Goal: Check status: Check status

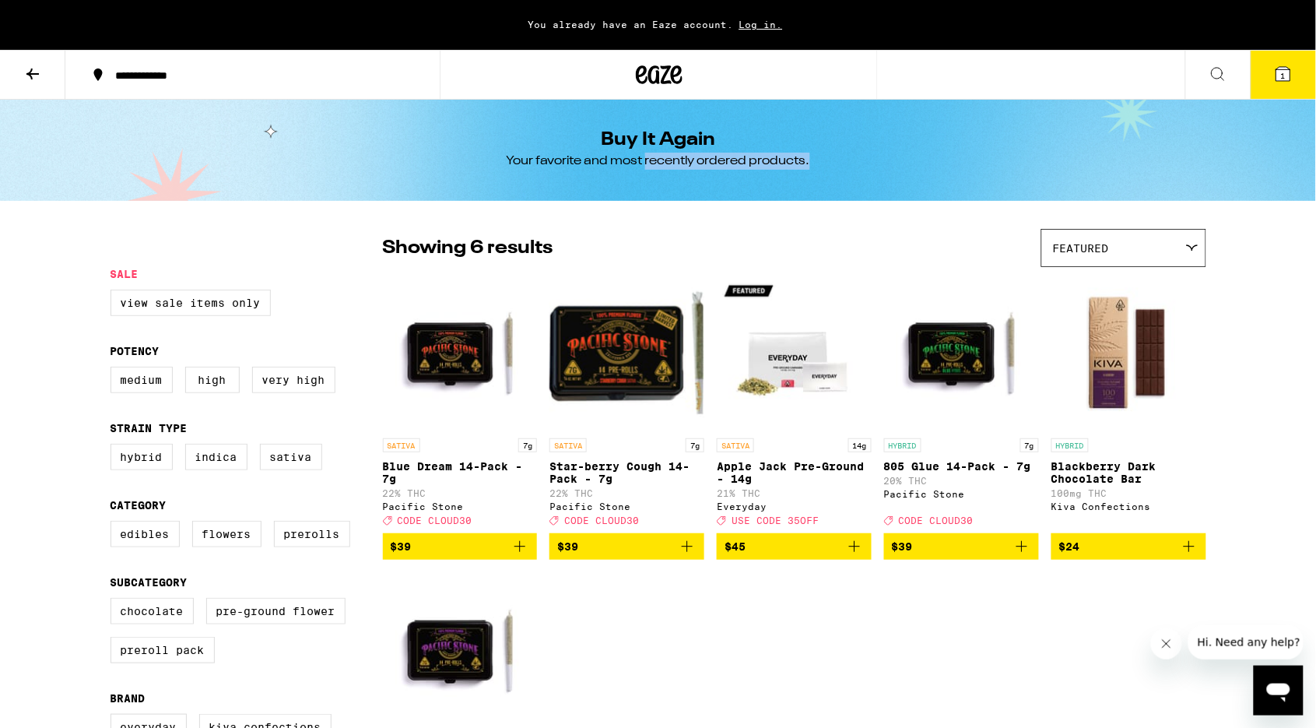
click at [65, 4] on div "You already have an Eaze account. Log in." at bounding box center [658, 25] width 1316 height 50
click at [1284, 74] on span "1" at bounding box center [1283, 75] width 5 height 9
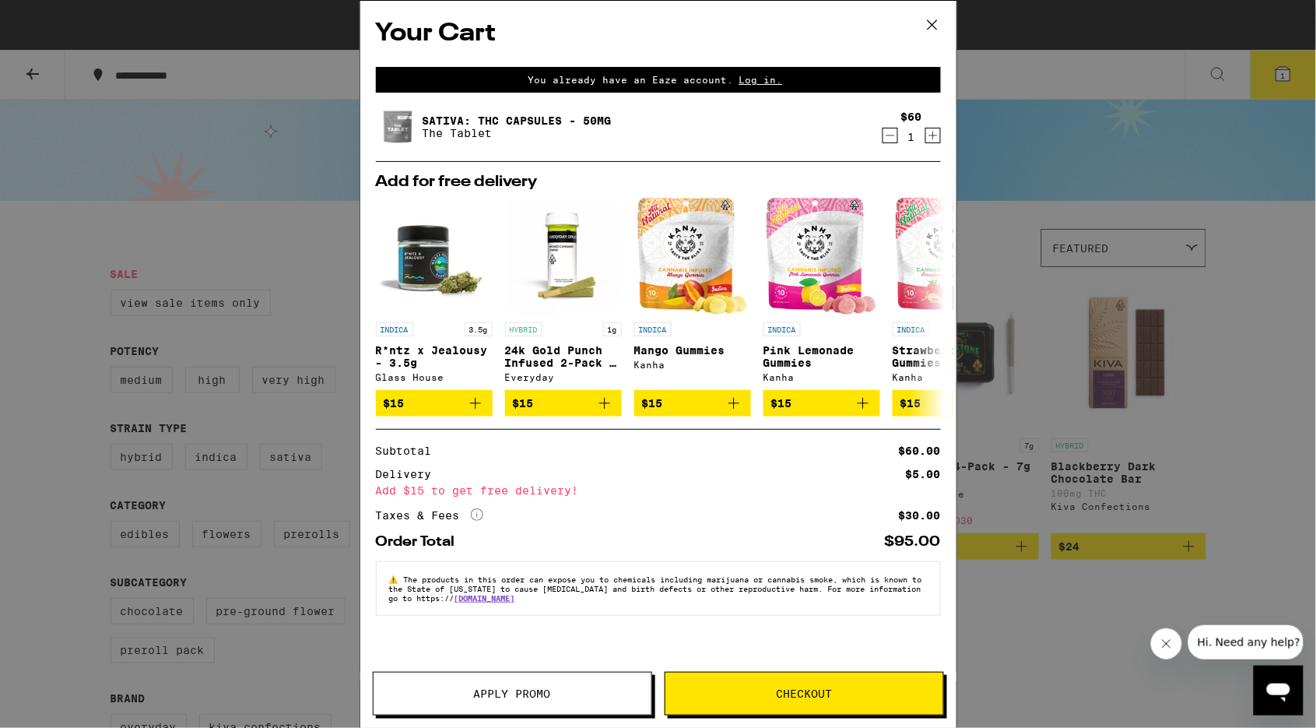
click at [444, 117] on link "SATIVA: THC Capsules - 50mg" at bounding box center [517, 120] width 189 height 12
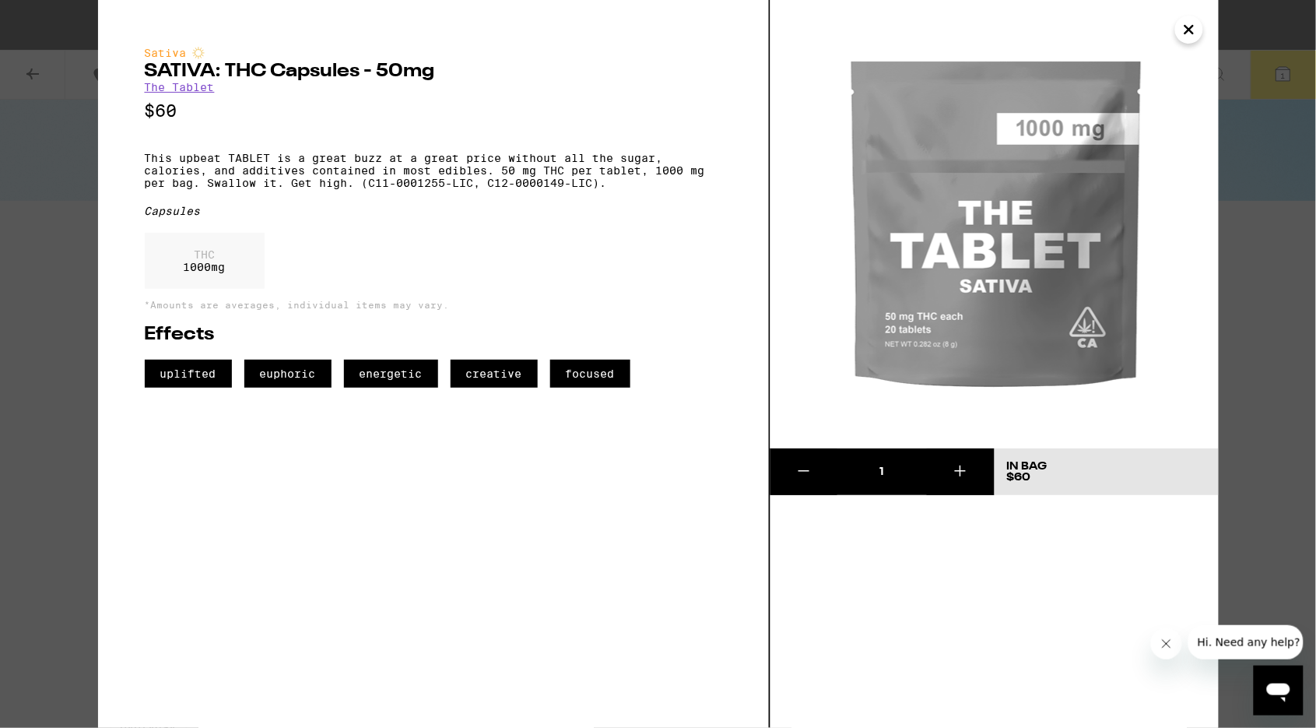
click at [805, 474] on icon at bounding box center [804, 471] width 19 height 19
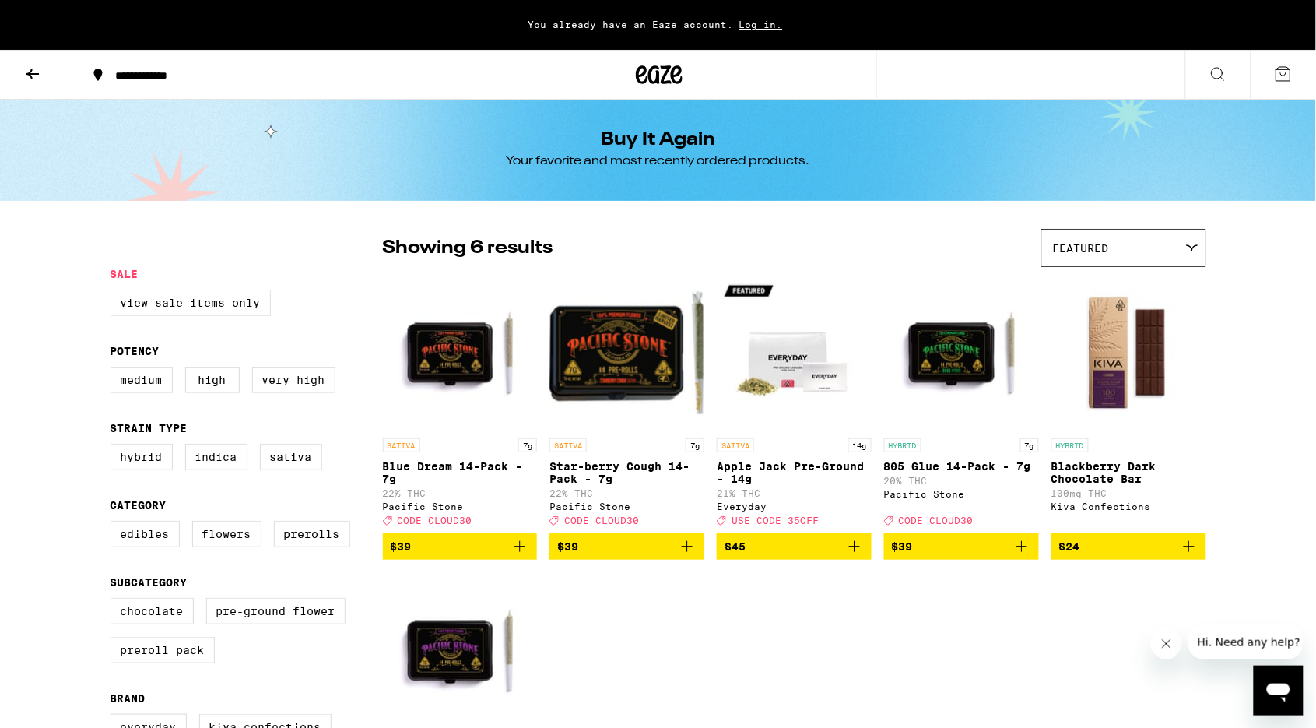
click at [37, 75] on div "Your Cart You already have an Eaze account. Log in. Add to meet the order minim…" at bounding box center [658, 364] width 1316 height 728
click at [23, 79] on icon at bounding box center [32, 74] width 19 height 19
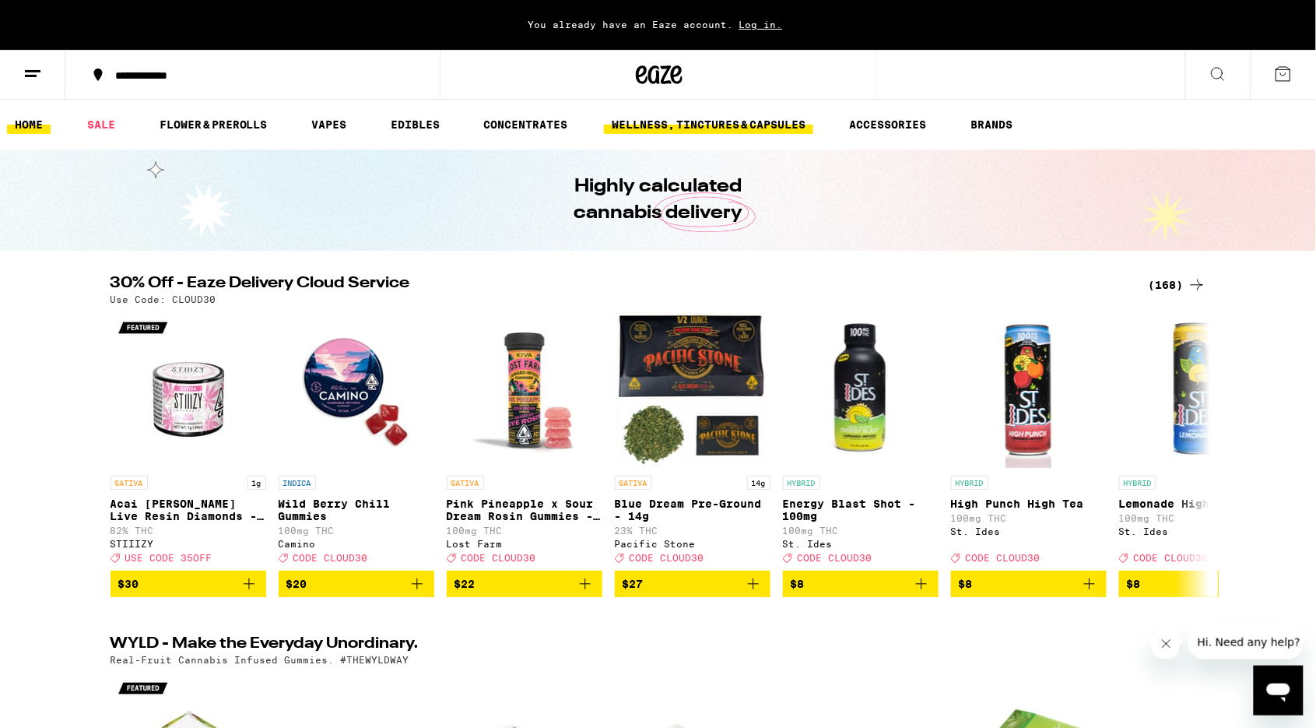
click at [713, 128] on link "WELLNESS, TINCTURES & CAPSULES" at bounding box center [708, 124] width 209 height 19
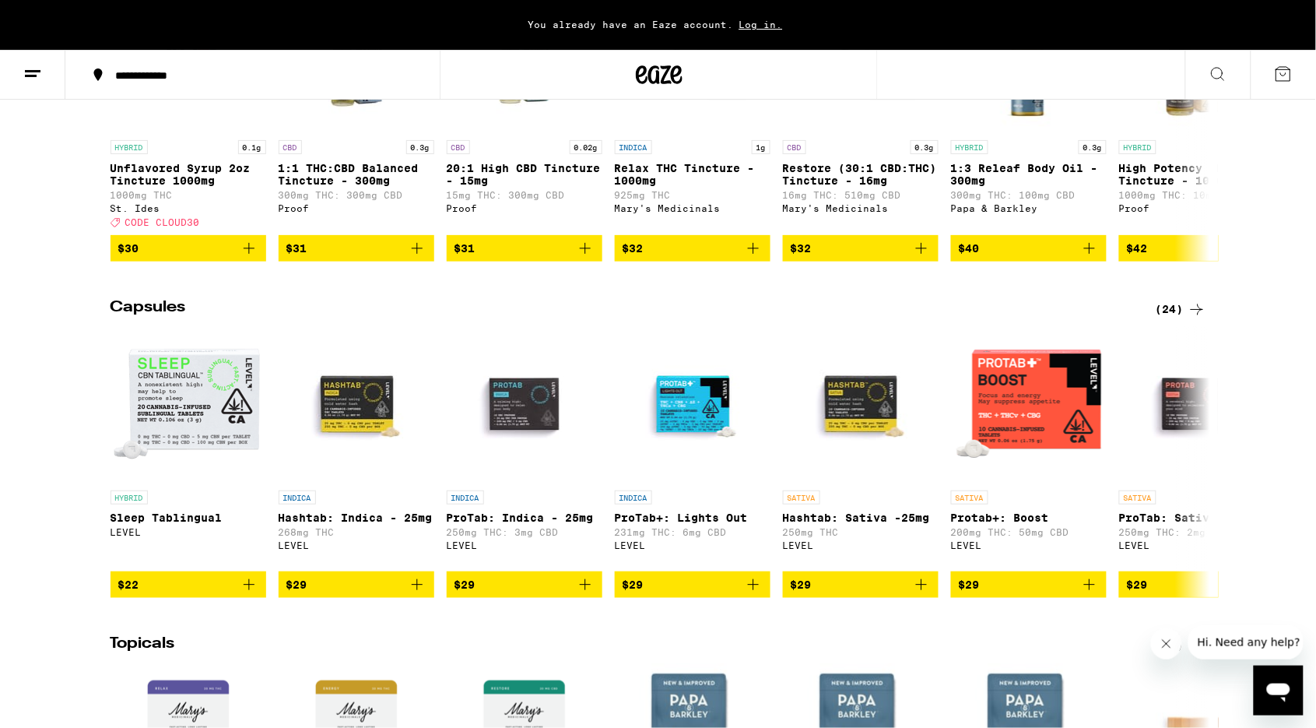
scroll to position [670, 0]
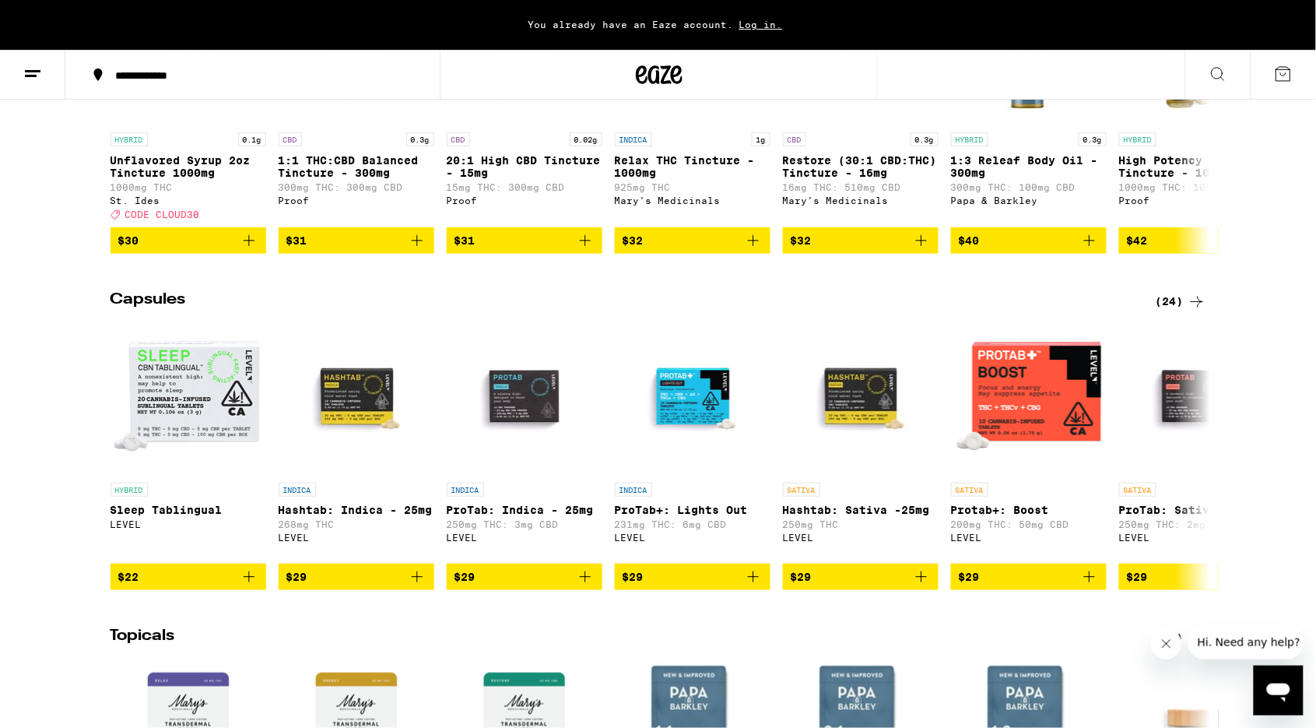
click at [1171, 311] on div "(24)" at bounding box center [1181, 302] width 51 height 19
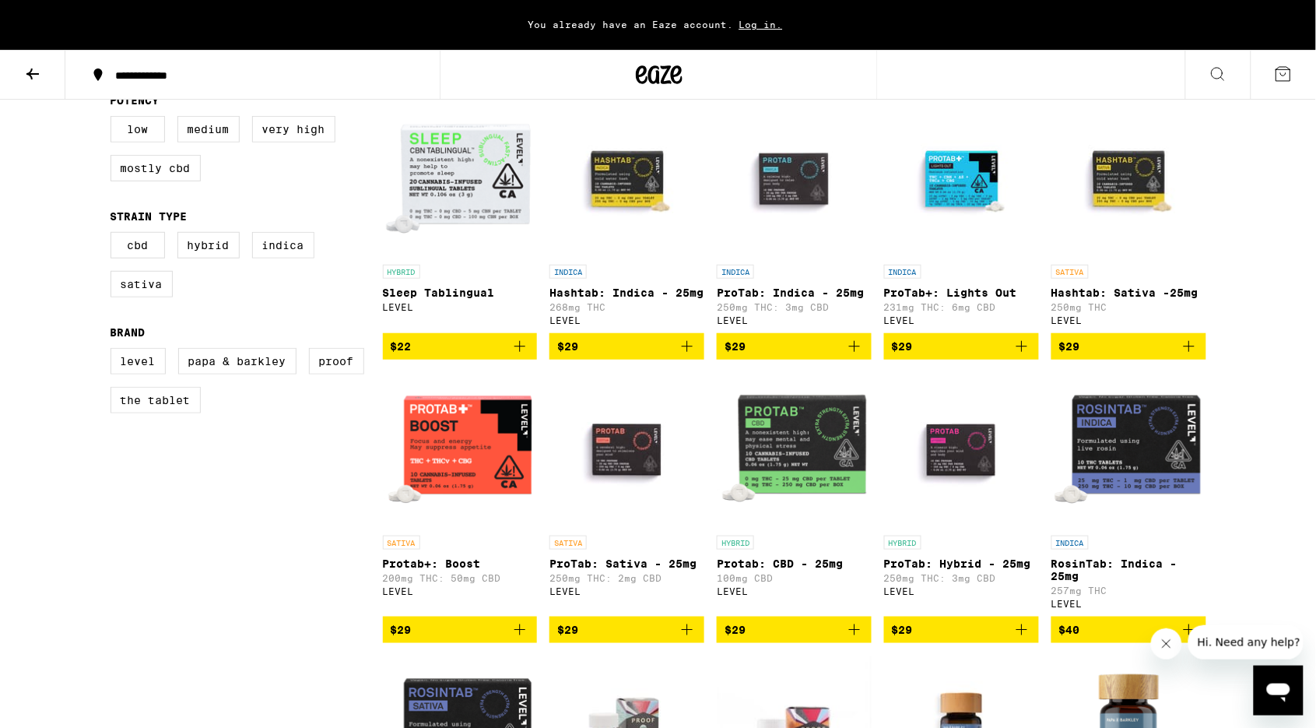
scroll to position [174, 0]
click at [160, 297] on label "Sativa" at bounding box center [142, 284] width 62 height 26
click at [114, 235] on input "Sativa" at bounding box center [114, 234] width 1 height 1
checkbox input "true"
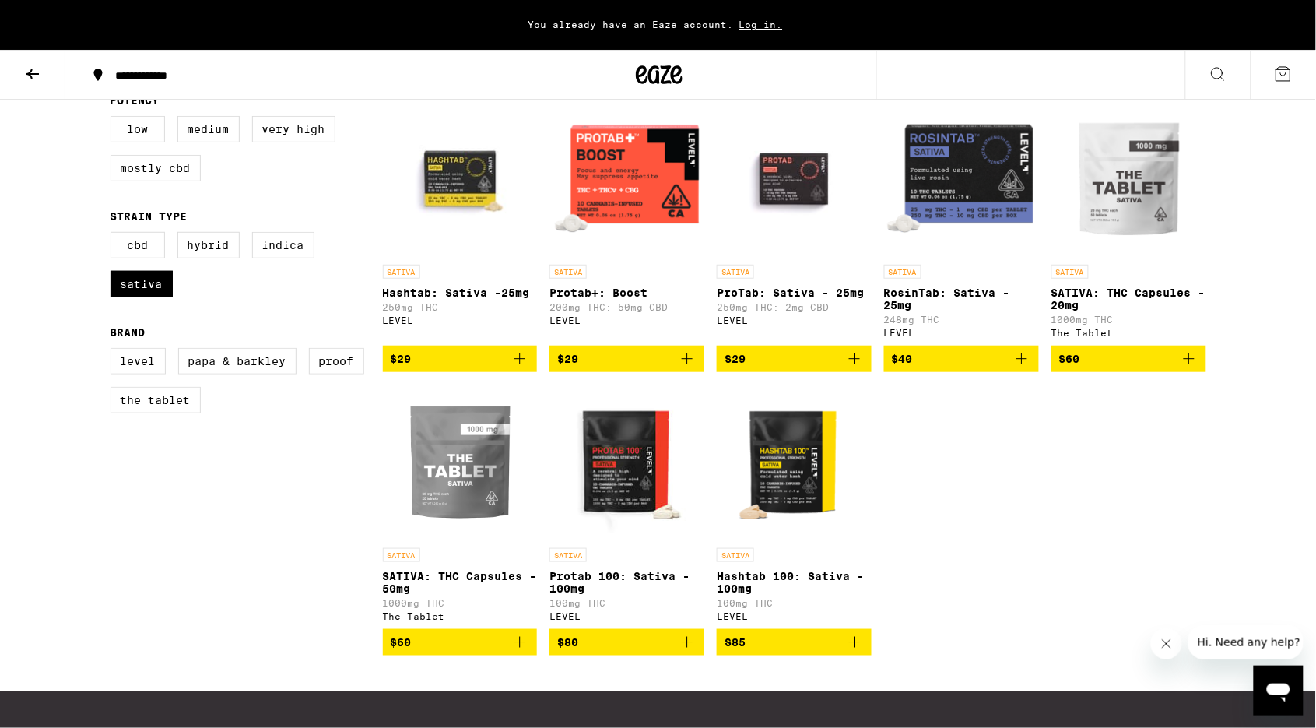
scroll to position [199, 0]
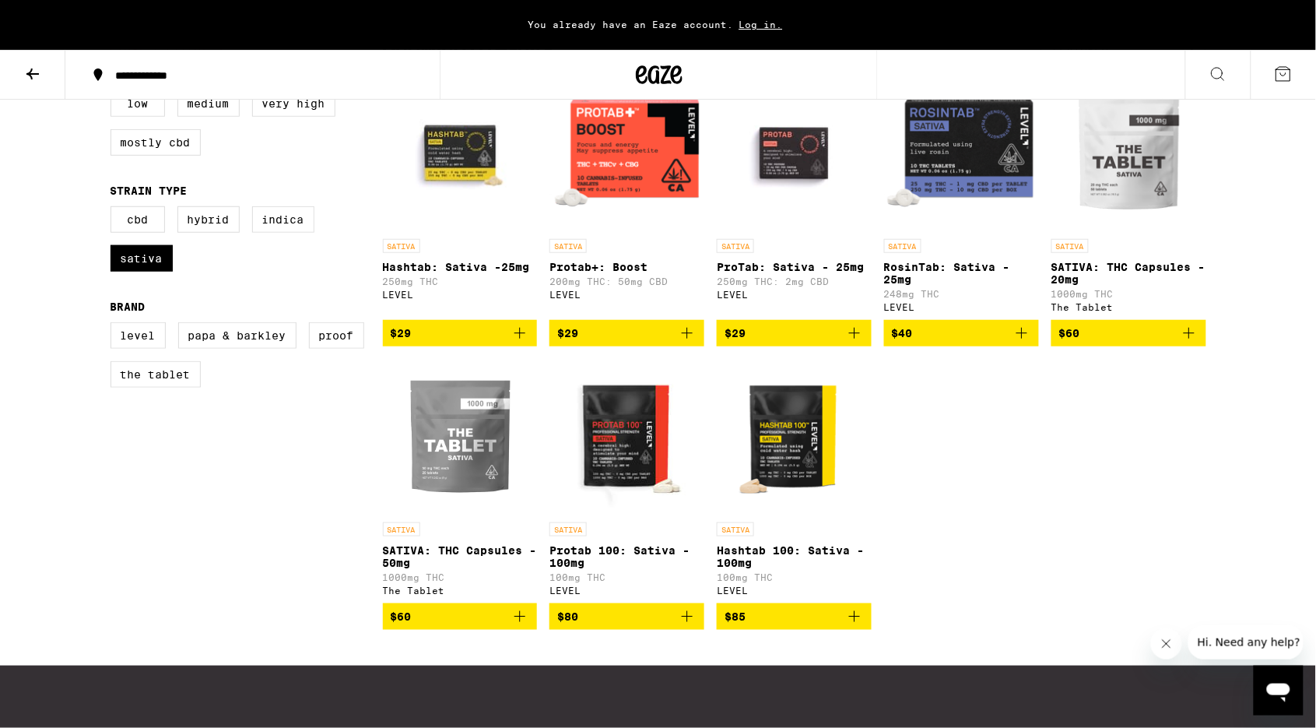
click at [1135, 184] on img "Open page for SATIVA: THC Capsules - 20mg from The Tablet" at bounding box center [1129, 154] width 155 height 156
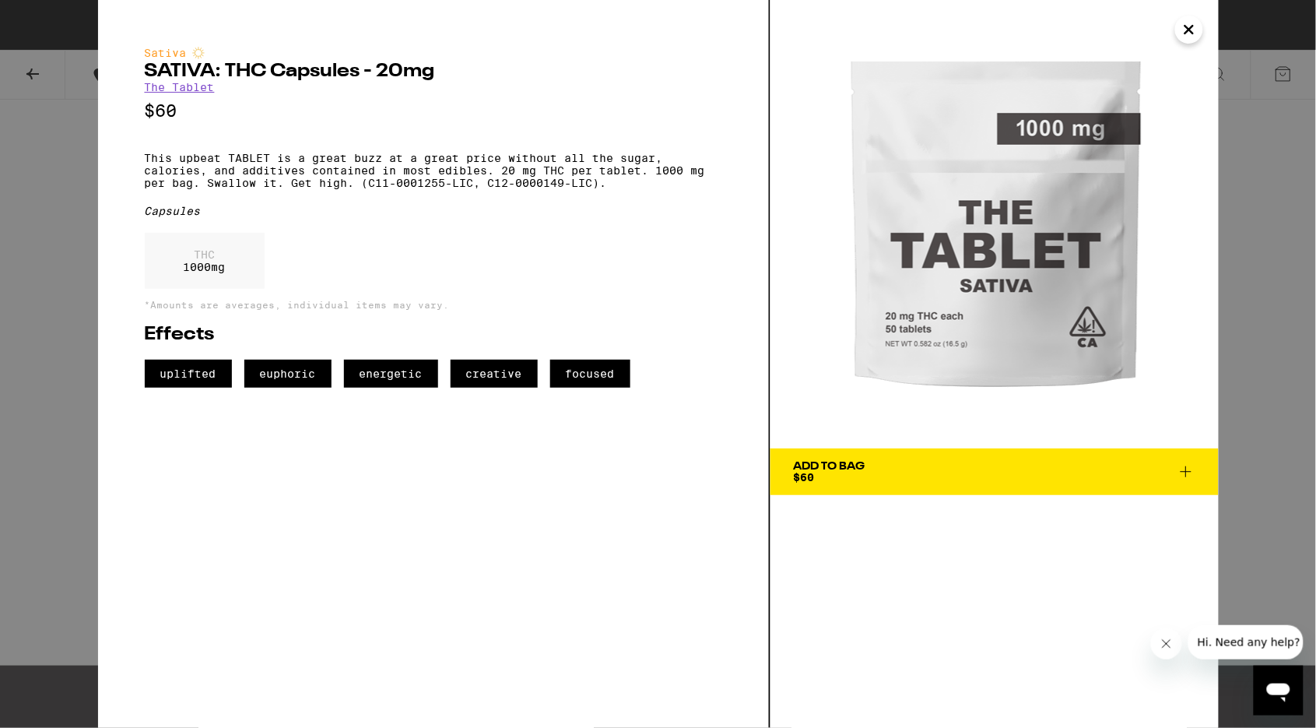
click at [1187, 465] on icon at bounding box center [1186, 471] width 19 height 19
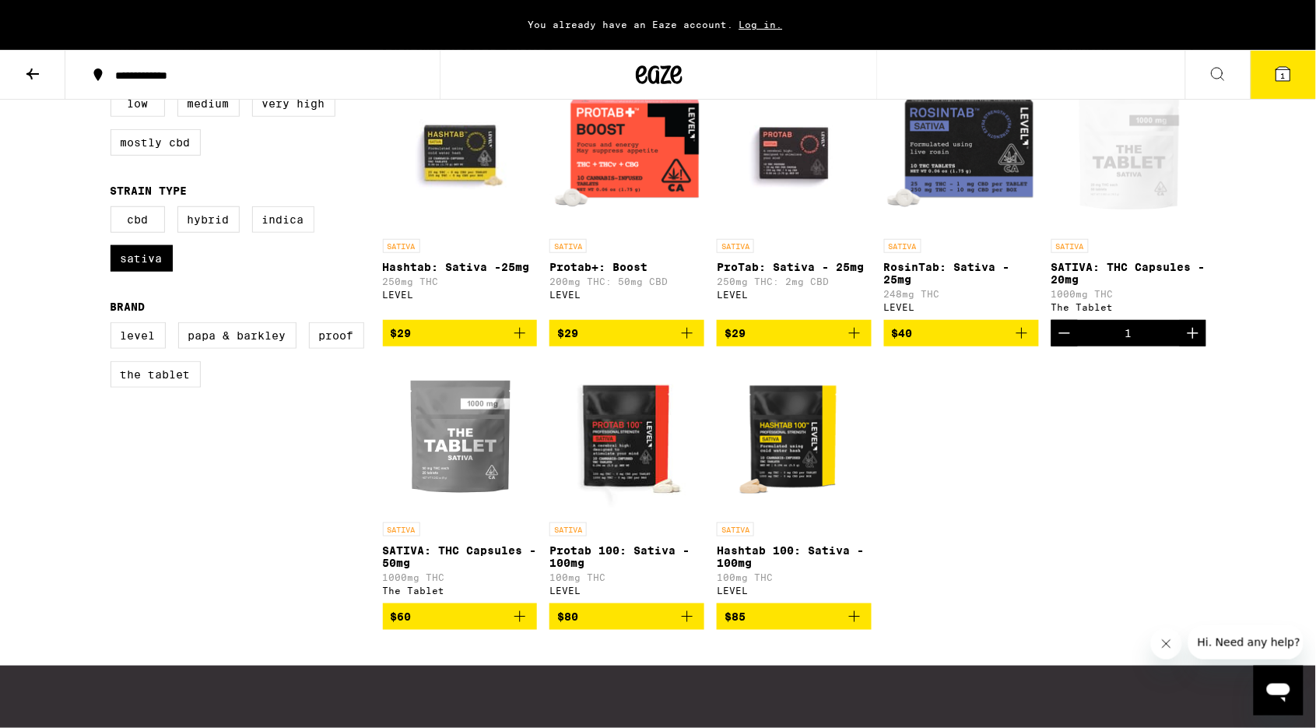
click at [1129, 227] on div "Open page for SATIVA: THC Capsules - 20mg from The Tablet" at bounding box center [1129, 154] width 155 height 156
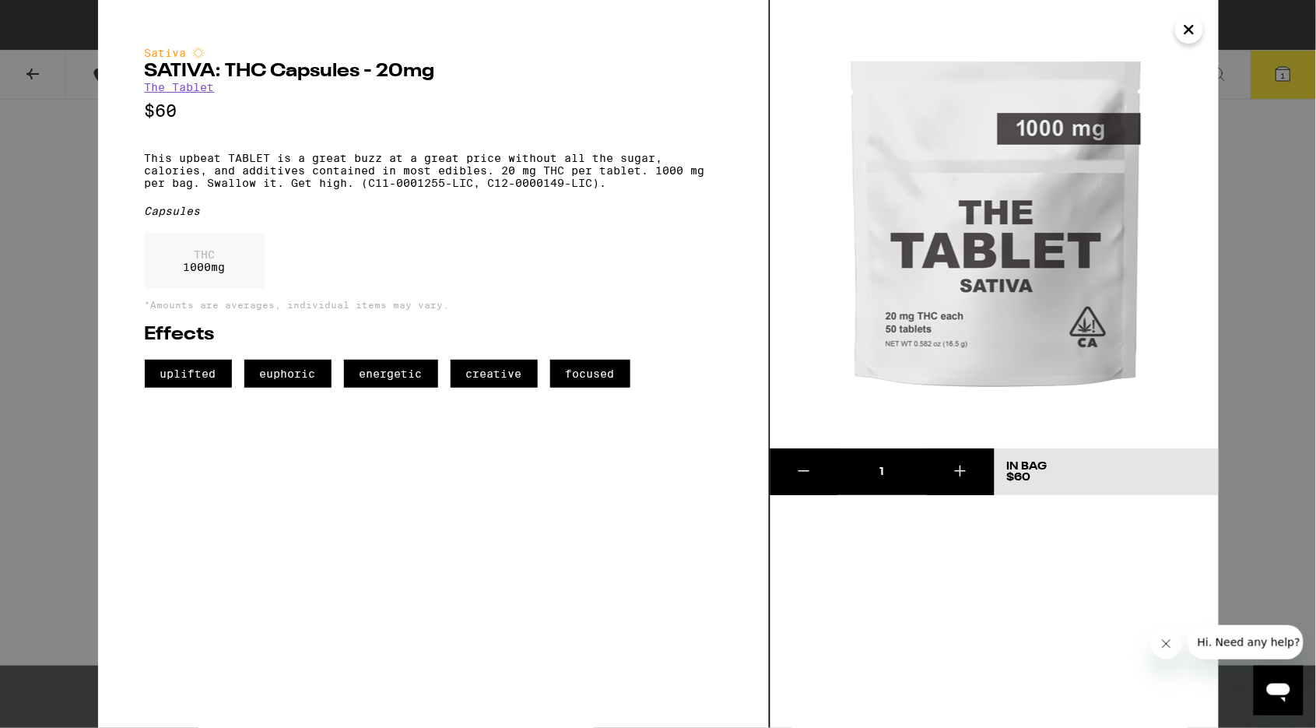
click at [1189, 30] on icon "Close" at bounding box center [1190, 30] width 8 height 8
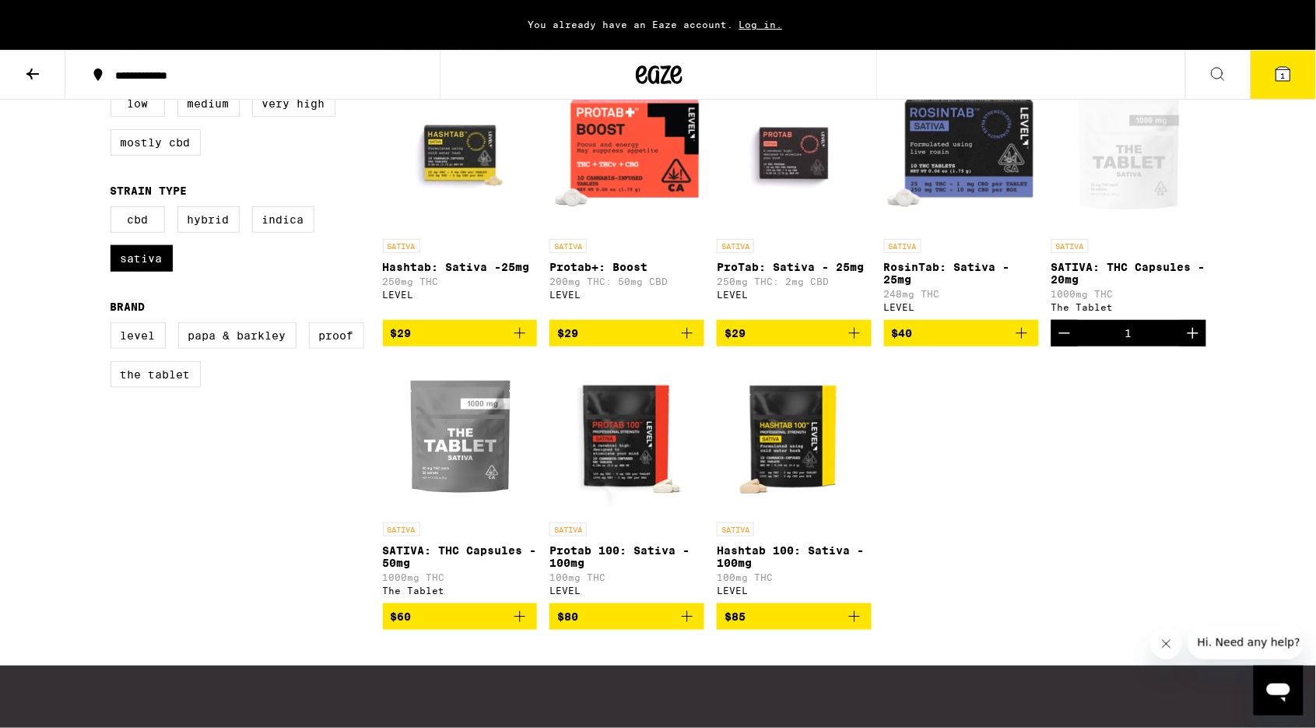
click at [464, 442] on img "Open page for SATIVA: THC Capsules - 50mg from The Tablet" at bounding box center [460, 437] width 155 height 156
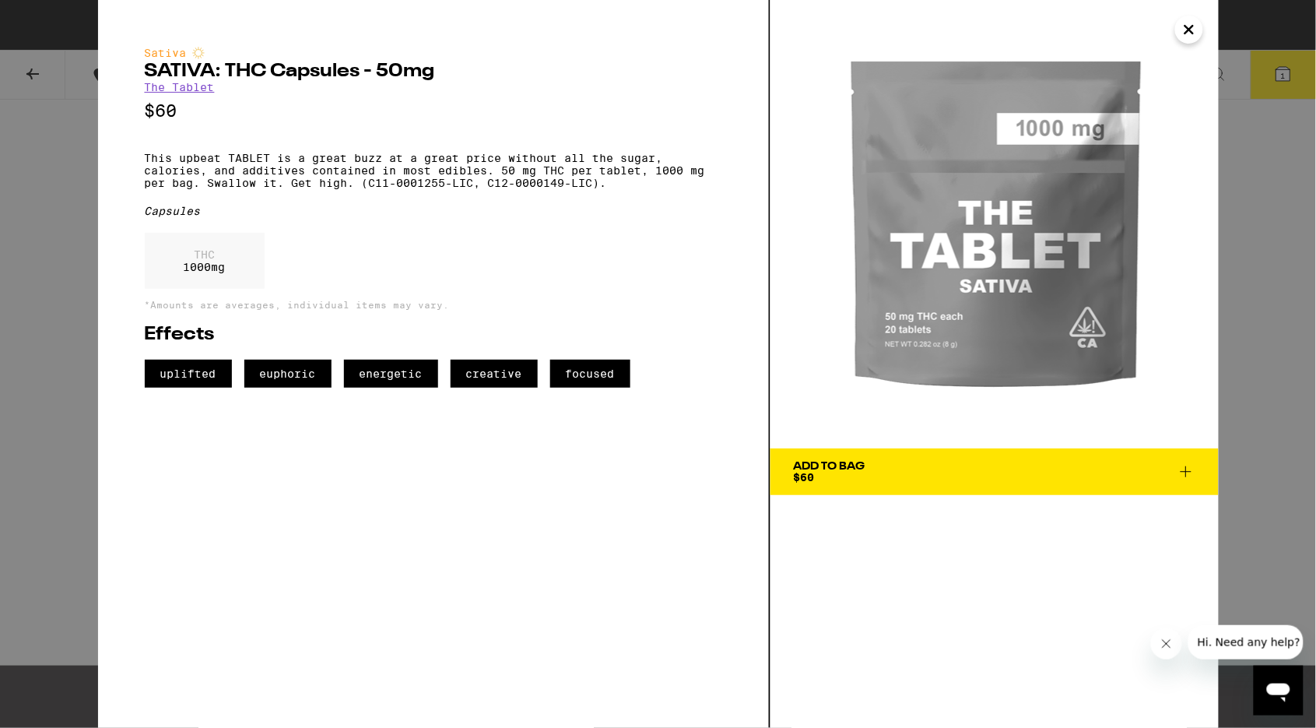
click at [1187, 35] on icon "Close" at bounding box center [1189, 29] width 19 height 23
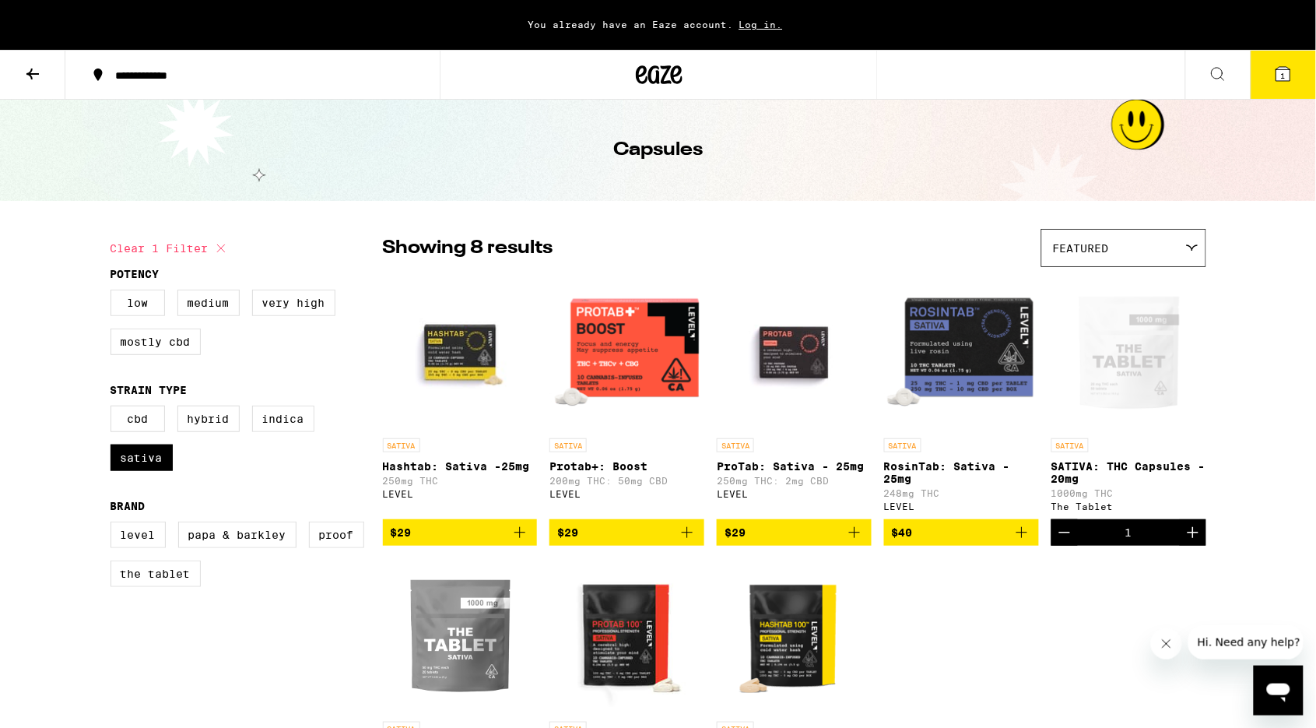
click at [1287, 69] on icon at bounding box center [1284, 74] width 14 height 14
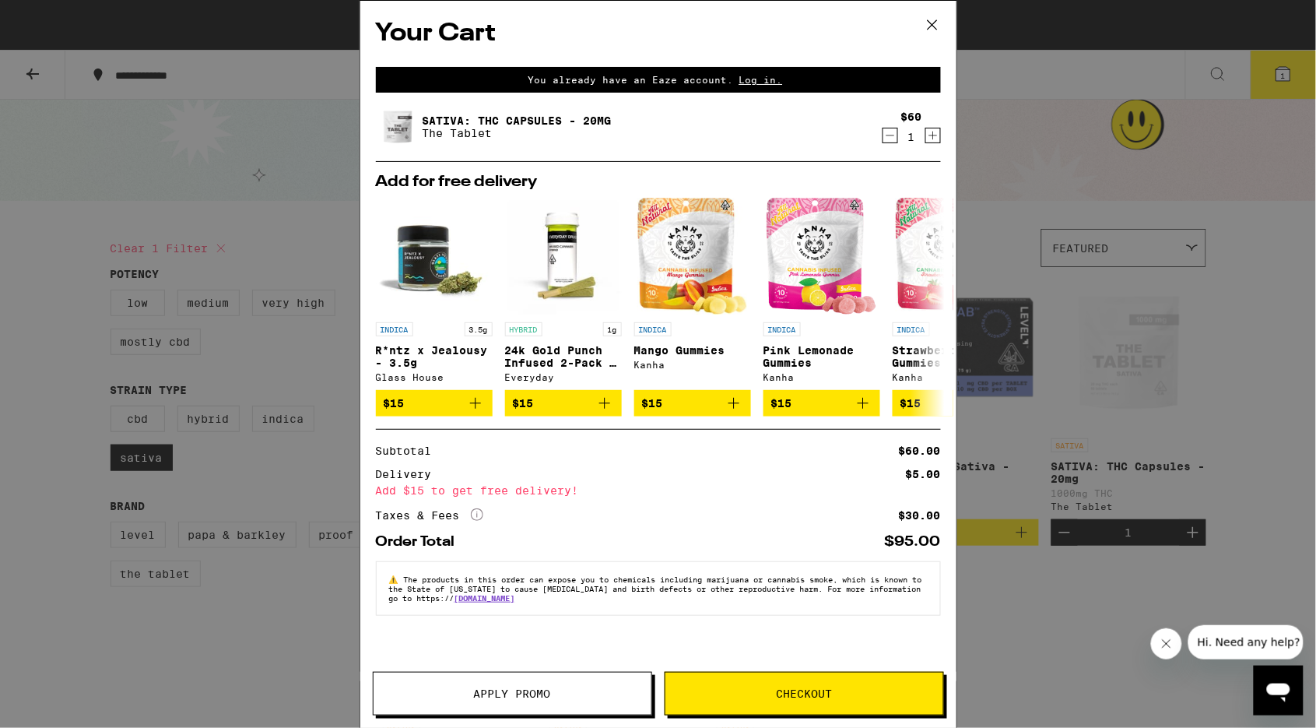
click at [443, 124] on link "SATIVA: THC Capsules - 20mg" at bounding box center [517, 120] width 189 height 12
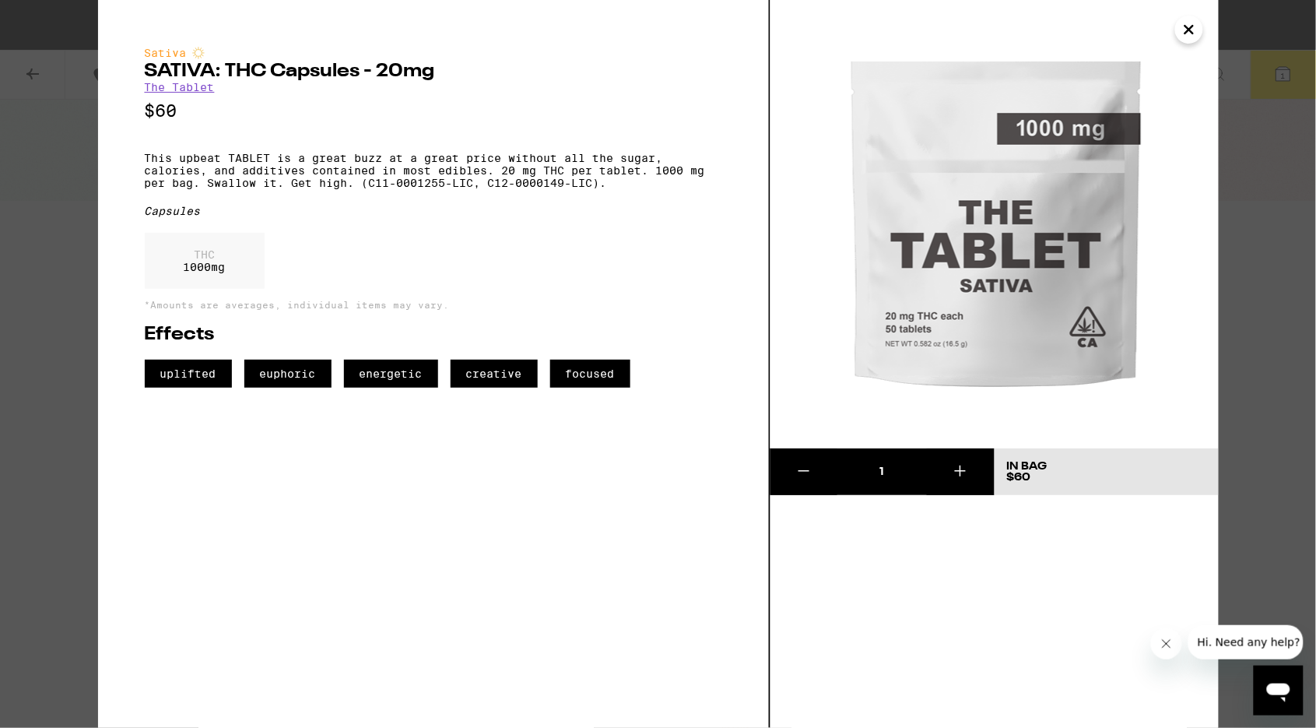
click at [1195, 30] on icon "Close" at bounding box center [1189, 29] width 19 height 23
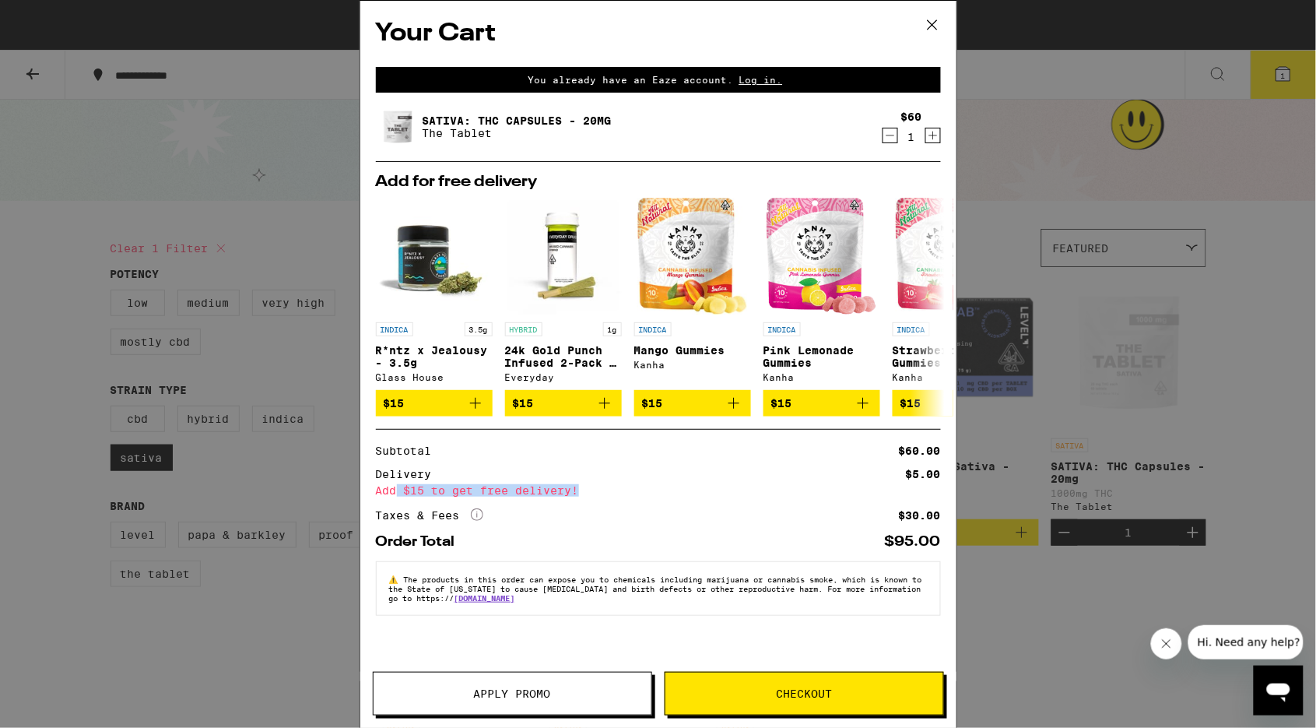
drag, startPoint x: 395, startPoint y: 490, endPoint x: 651, endPoint y: 490, distance: 255.3
click at [651, 490] on div "Add $15 to get free delivery!" at bounding box center [658, 490] width 565 height 11
click at [499, 490] on div "Add $15 to get free delivery!" at bounding box center [658, 490] width 565 height 11
click at [256, 657] on div "Your Cart You already have an Eaze account. Log in. SATIVA: THC Capsules - 20mg…" at bounding box center [658, 364] width 1316 height 728
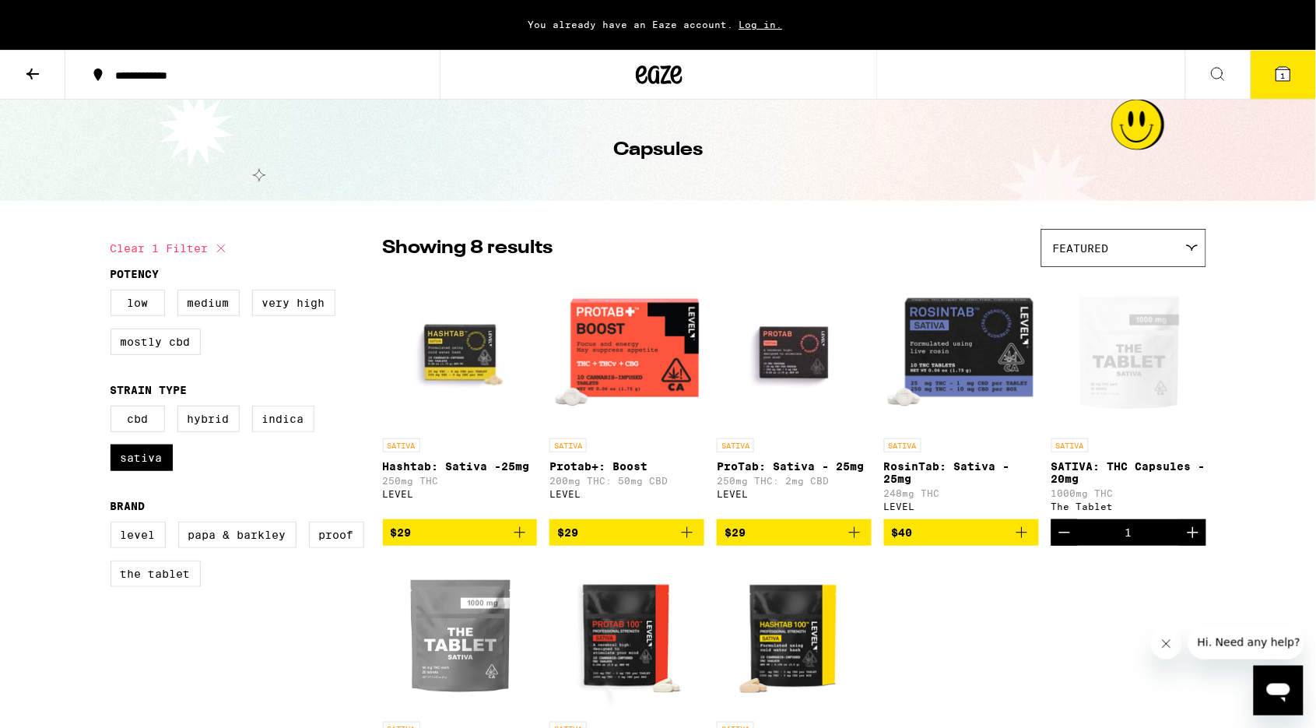
click at [758, 22] on span "Log in." at bounding box center [761, 24] width 54 height 10
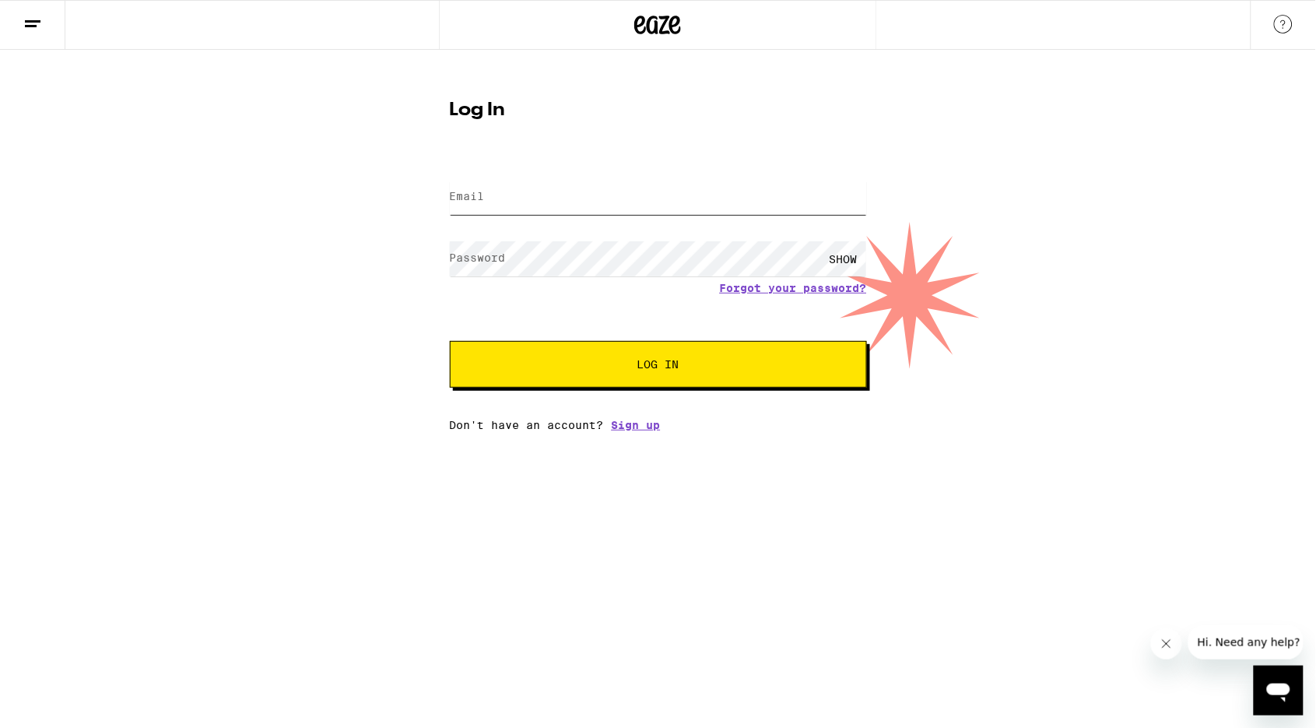
type input "[EMAIL_ADDRESS][DOMAIN_NAME]"
click at [682, 366] on span "Log In" at bounding box center [658, 364] width 291 height 11
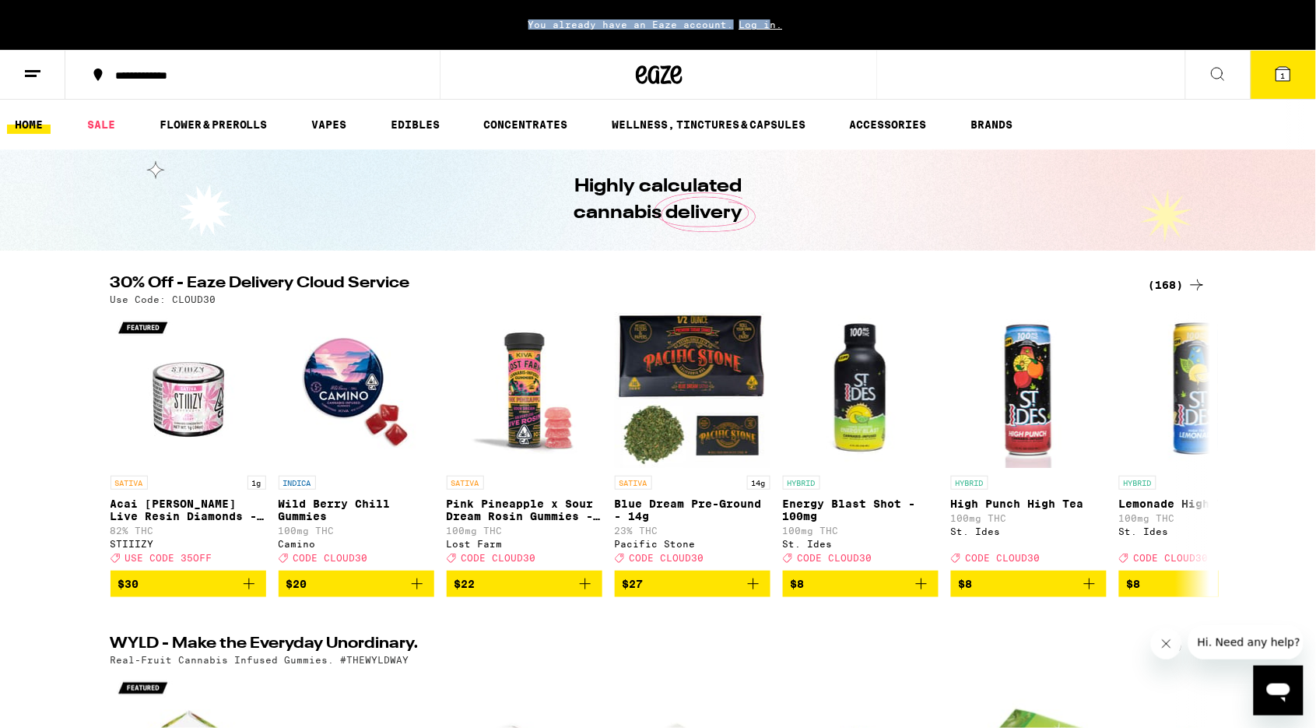
drag, startPoint x: 518, startPoint y: 18, endPoint x: 764, endPoint y: 18, distance: 246.8
click at [764, 18] on div "You already have an Eaze account. Log in." at bounding box center [658, 25] width 1316 height 50
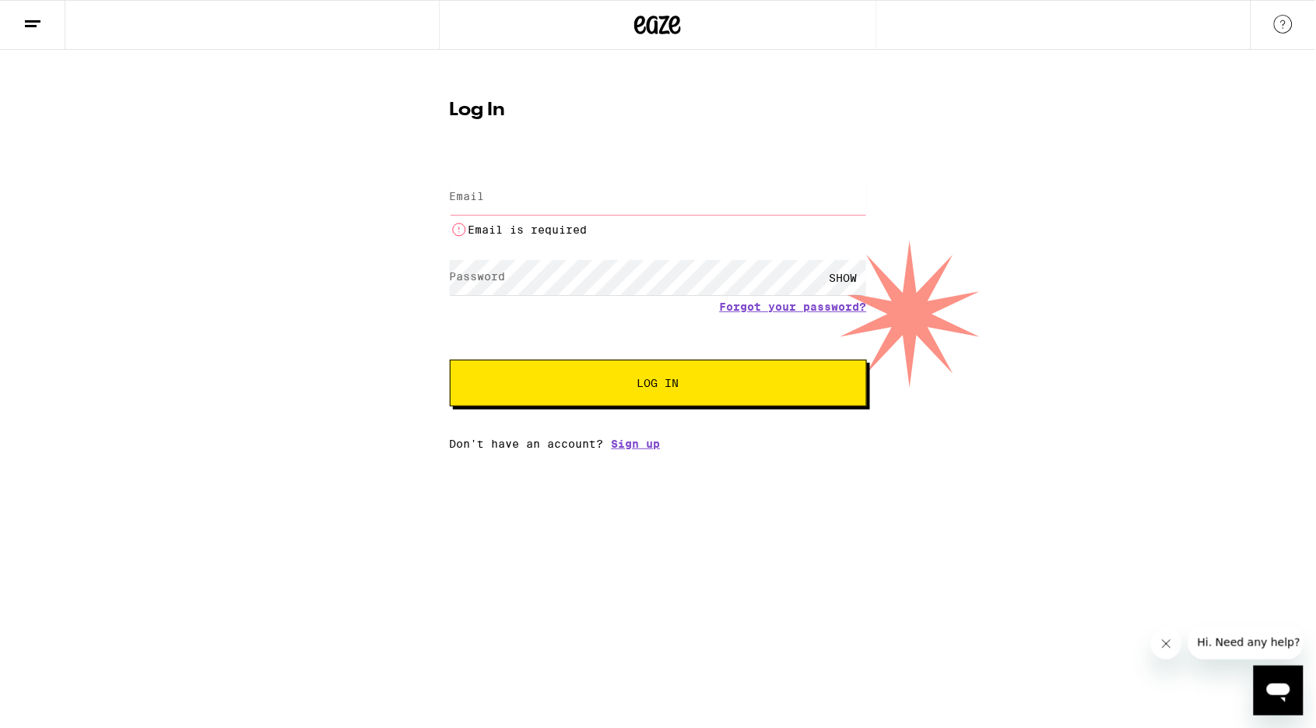
click at [223, 189] on div "Log In Email Email Email is required Password Password SHOW Forgot your passwor…" at bounding box center [658, 250] width 1316 height 400
click at [39, 27] on icon at bounding box center [32, 24] width 19 height 19
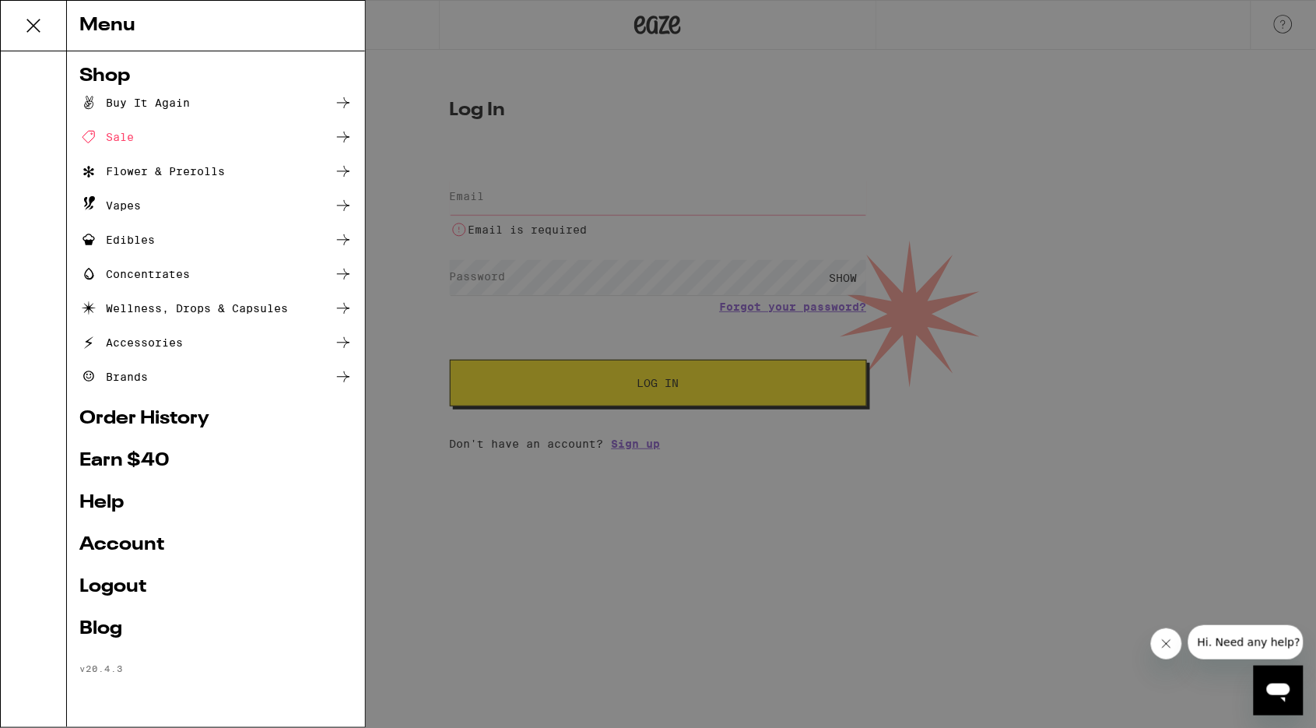
click at [103, 540] on link "Account" at bounding box center [215, 545] width 273 height 19
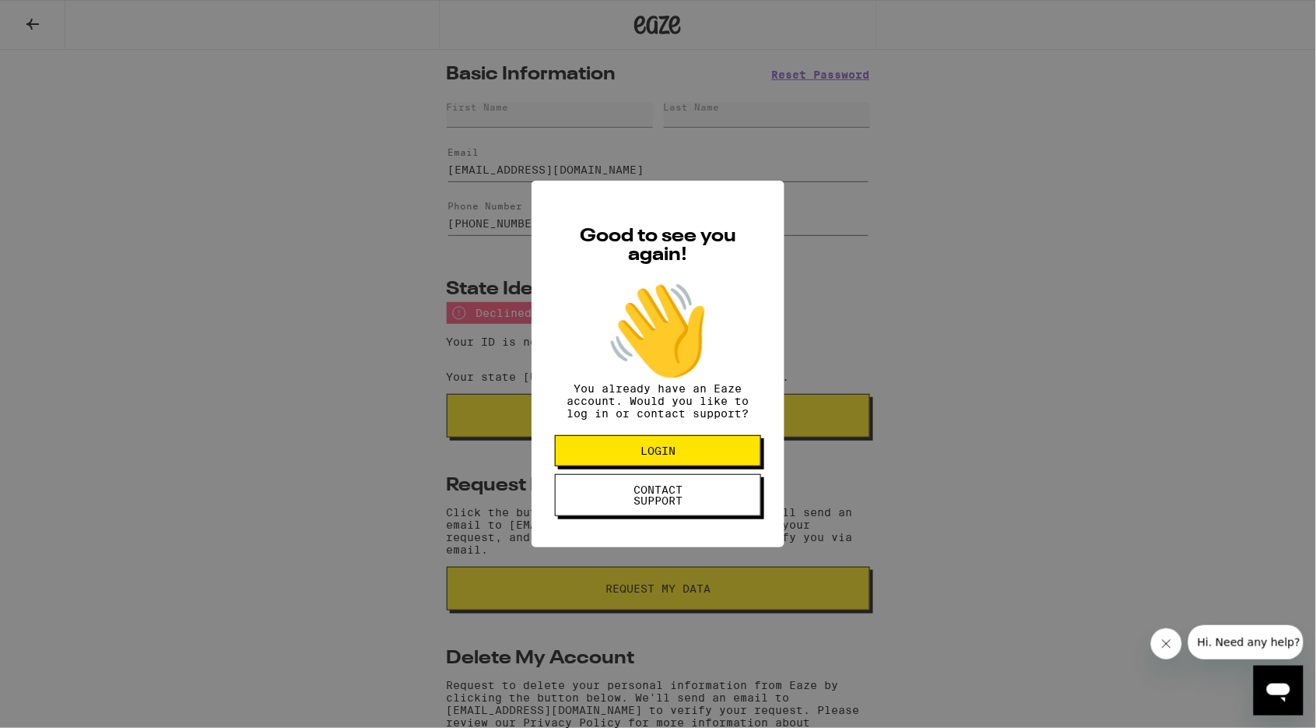
click at [324, 345] on div "Good to see you again! 👋 You already have an Eaze account. Would you like to lo…" at bounding box center [658, 364] width 1316 height 728
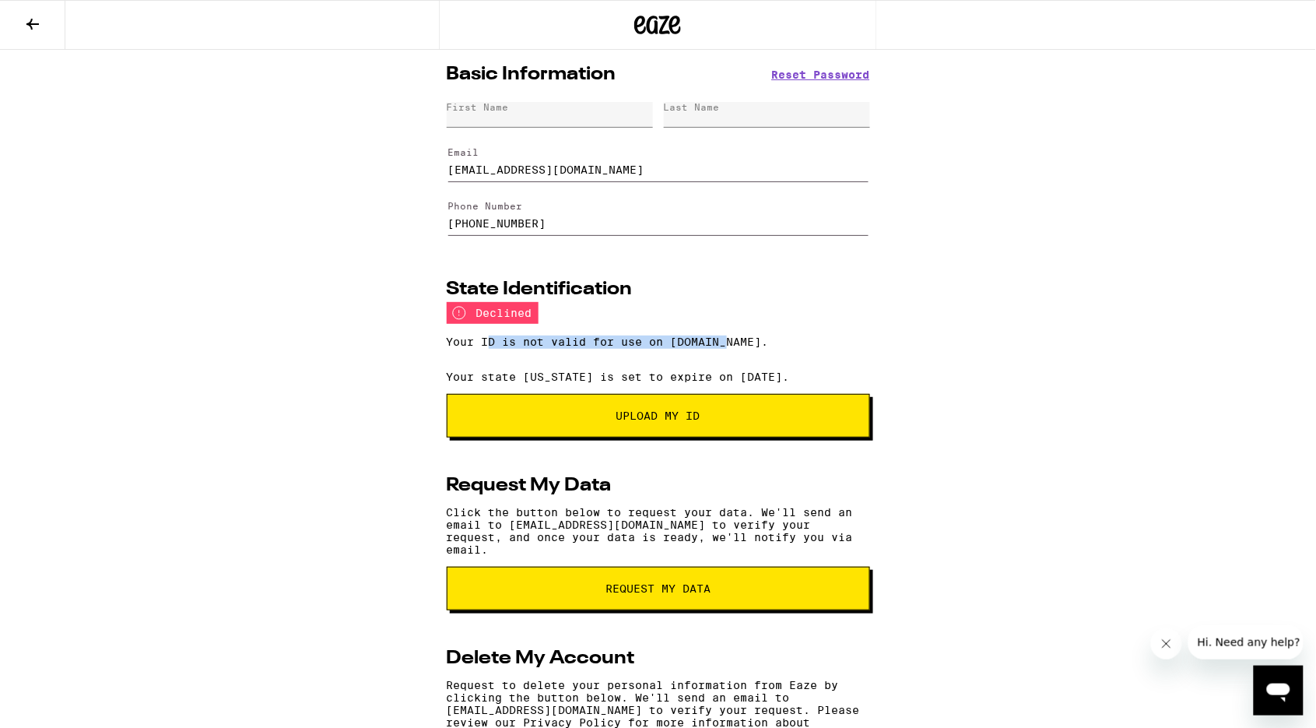
drag, startPoint x: 490, startPoint y: 345, endPoint x: 729, endPoint y: 343, distance: 239.0
click at [730, 344] on div "Your ID is not valid for use on [DOMAIN_NAME]." at bounding box center [658, 342] width 423 height 35
click at [673, 343] on div "Your ID is not valid for use on [DOMAIN_NAME]." at bounding box center [658, 342] width 423 height 35
drag, startPoint x: 487, startPoint y: 522, endPoint x: 620, endPoint y: 522, distance: 133.9
click at [620, 522] on p "Click the button below to request your data. We'll send an email to [EMAIL_ADDR…" at bounding box center [658, 531] width 423 height 50
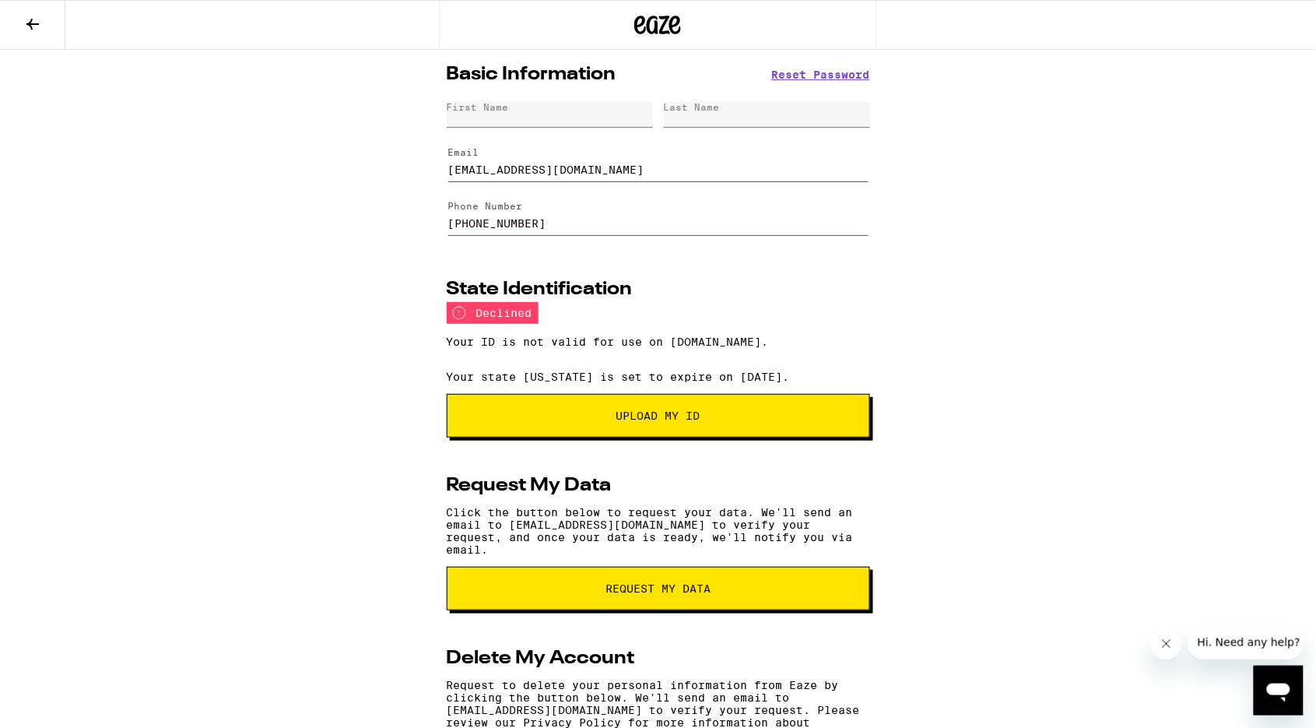
click at [627, 519] on p "Click the button below to request your data. We'll send an email to [EMAIL_ADDR…" at bounding box center [658, 531] width 423 height 50
click at [606, 583] on span "request my data" at bounding box center [658, 588] width 105 height 11
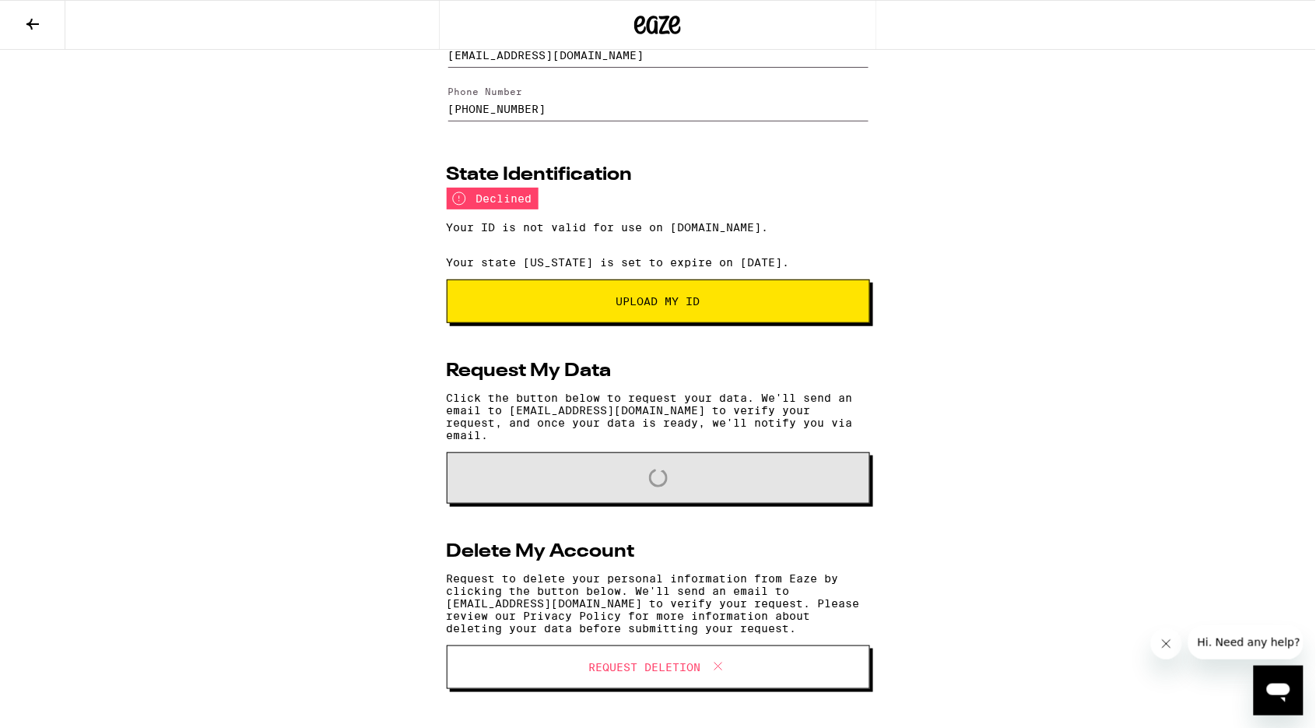
scroll to position [125, 0]
click at [364, 391] on div "Basic Information Reset Password First Name Last Name Email [EMAIL_ADDRESS][DOM…" at bounding box center [658, 331] width 1316 height 792
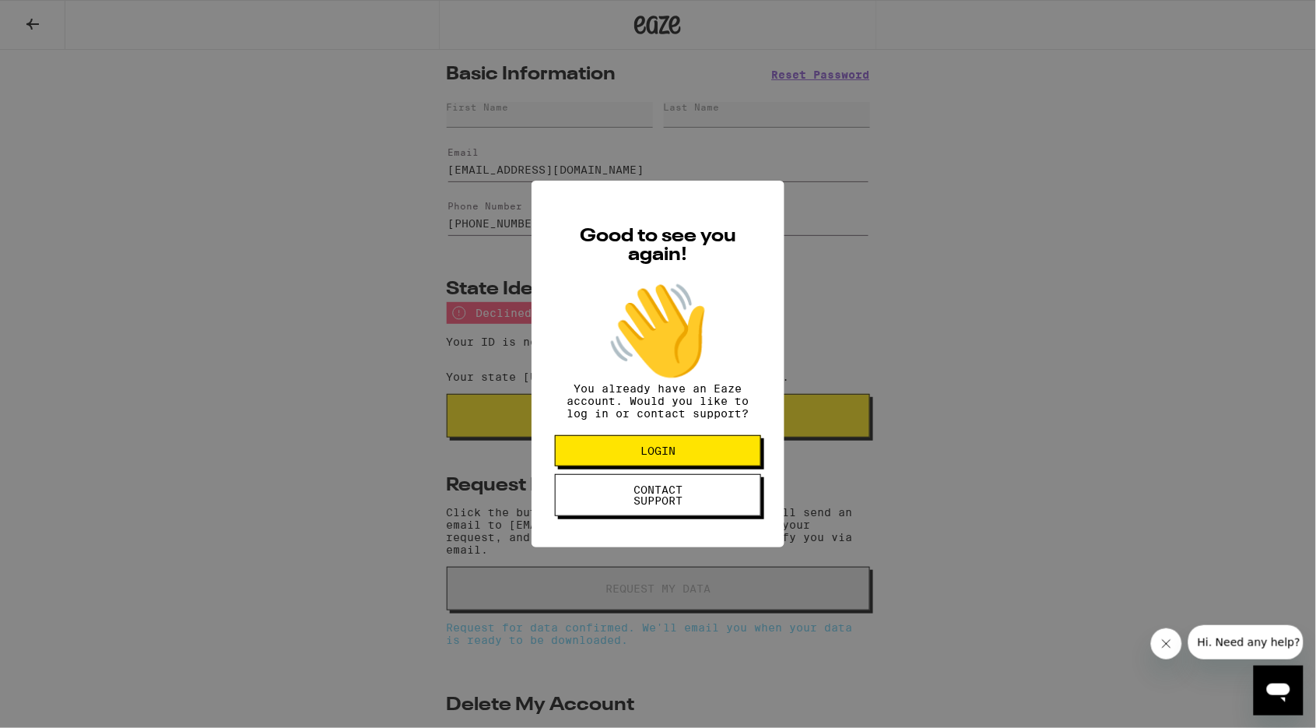
click at [694, 466] on button "LOGIN" at bounding box center [658, 450] width 206 height 31
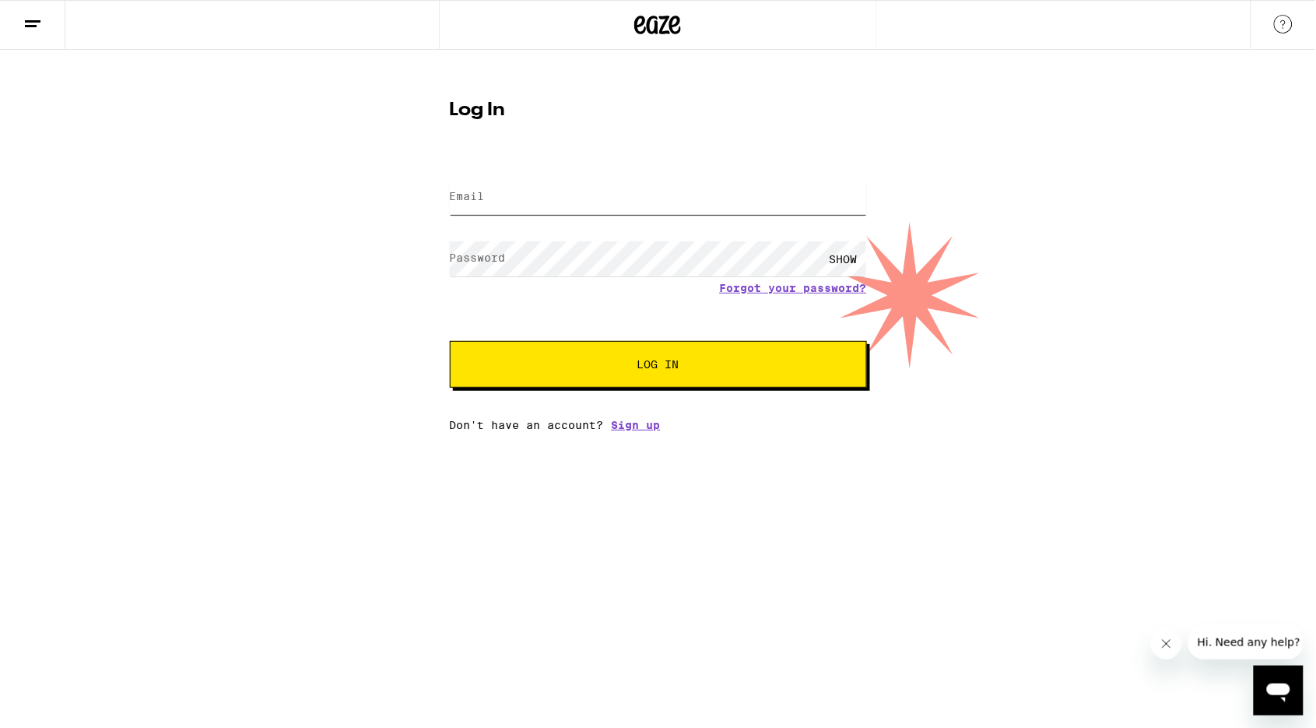
type input "[EMAIL_ADDRESS][DOMAIN_NAME]"
click at [658, 365] on button "Log In" at bounding box center [658, 364] width 417 height 47
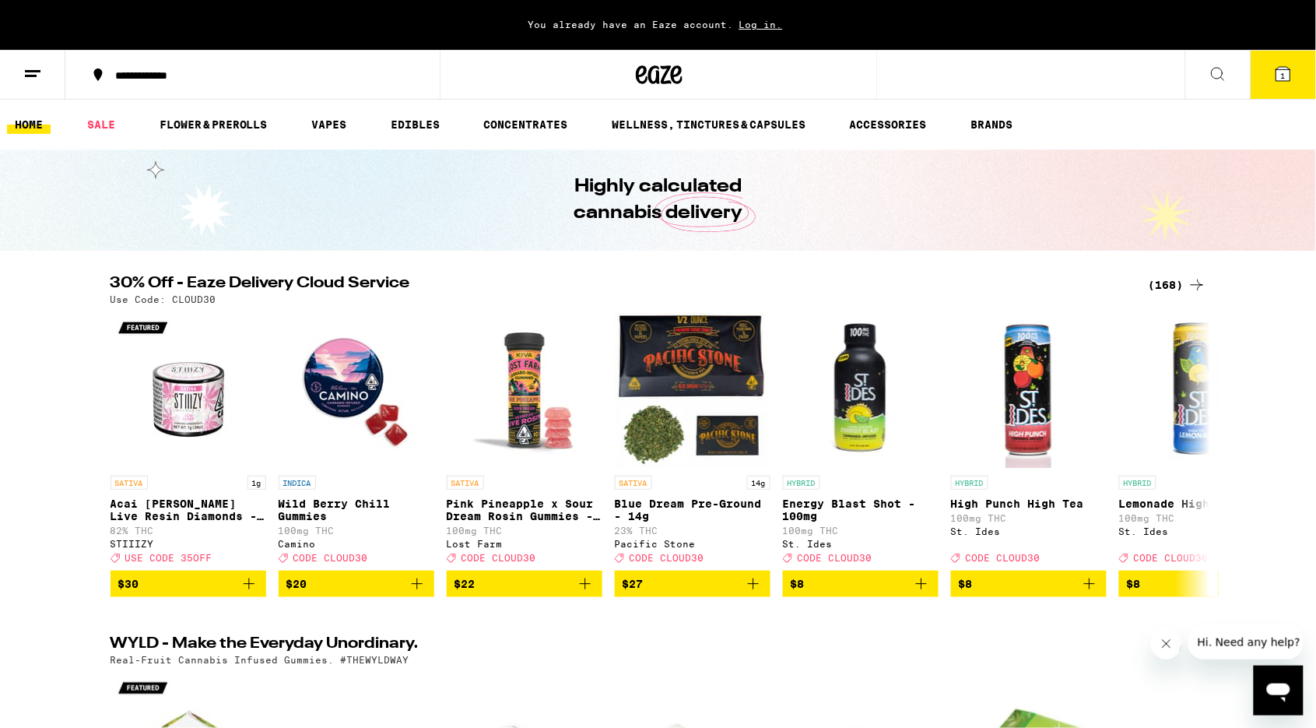
click at [743, 19] on span "Log in." at bounding box center [761, 24] width 54 height 10
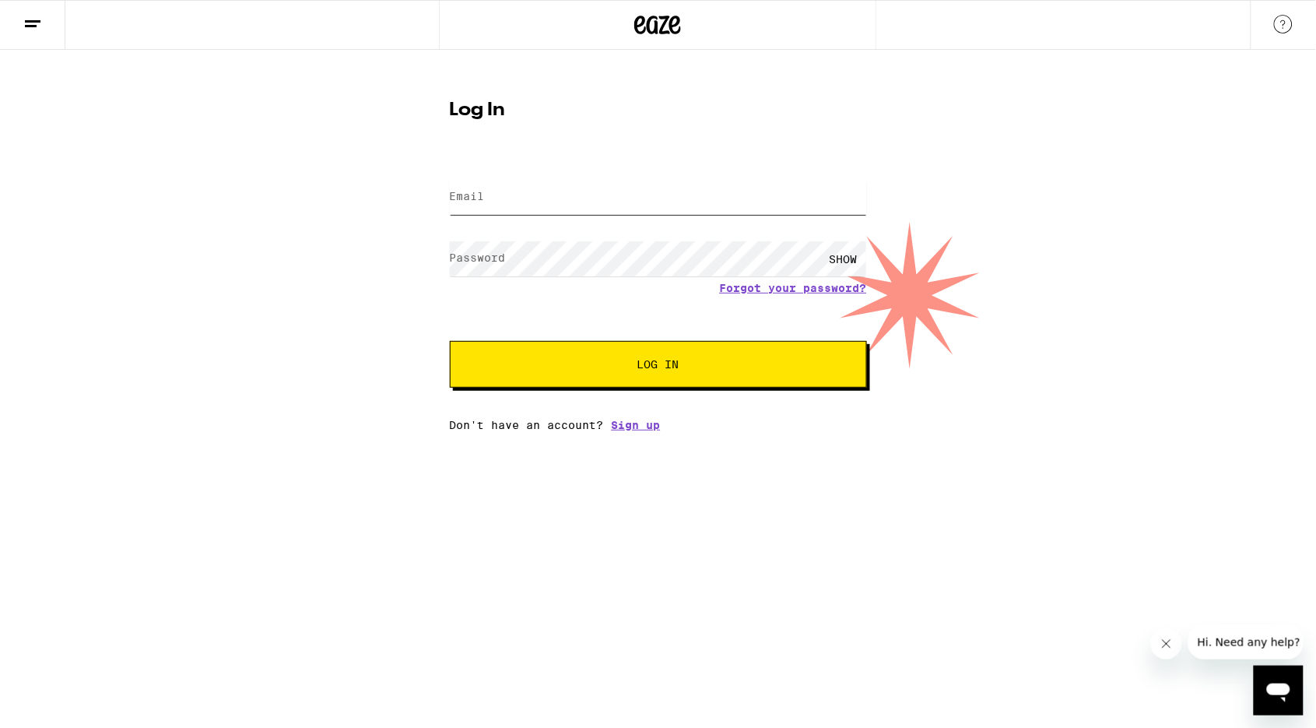
type input "[EMAIL_ADDRESS][DOMAIN_NAME]"
click at [658, 365] on button "Log In" at bounding box center [658, 364] width 417 height 47
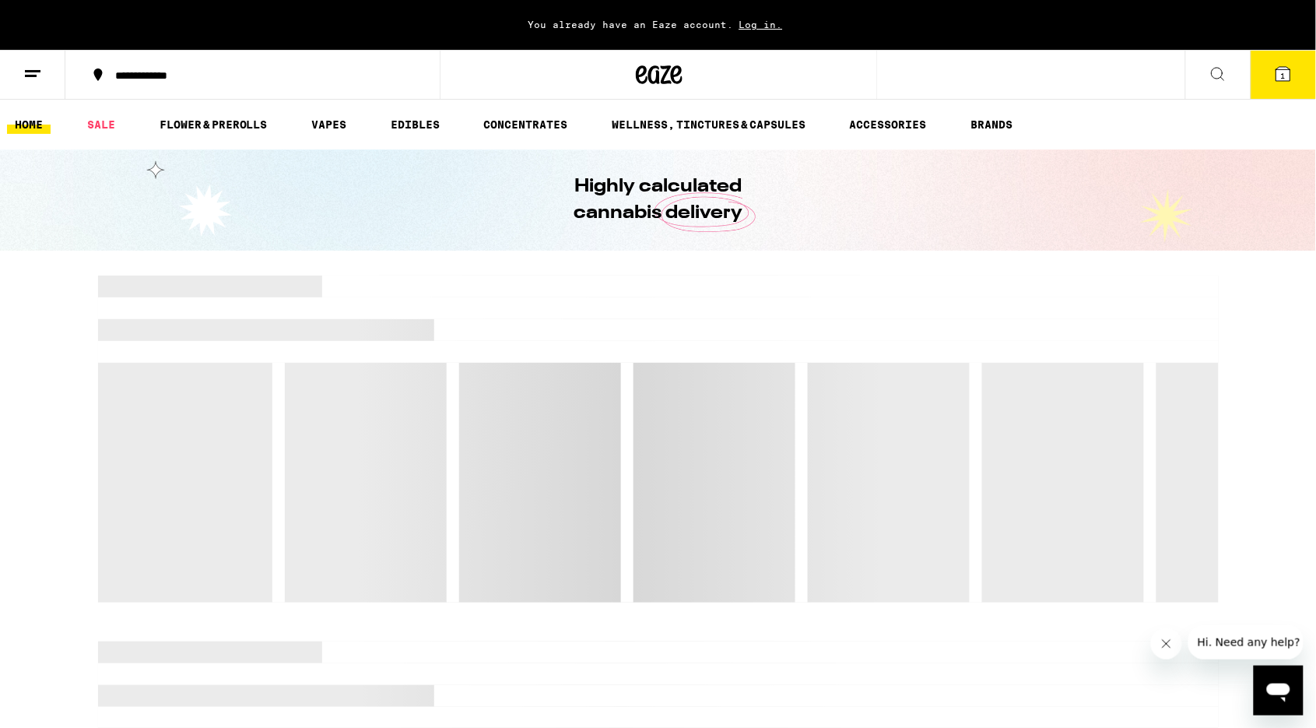
click at [19, 72] on button at bounding box center [32, 75] width 65 height 49
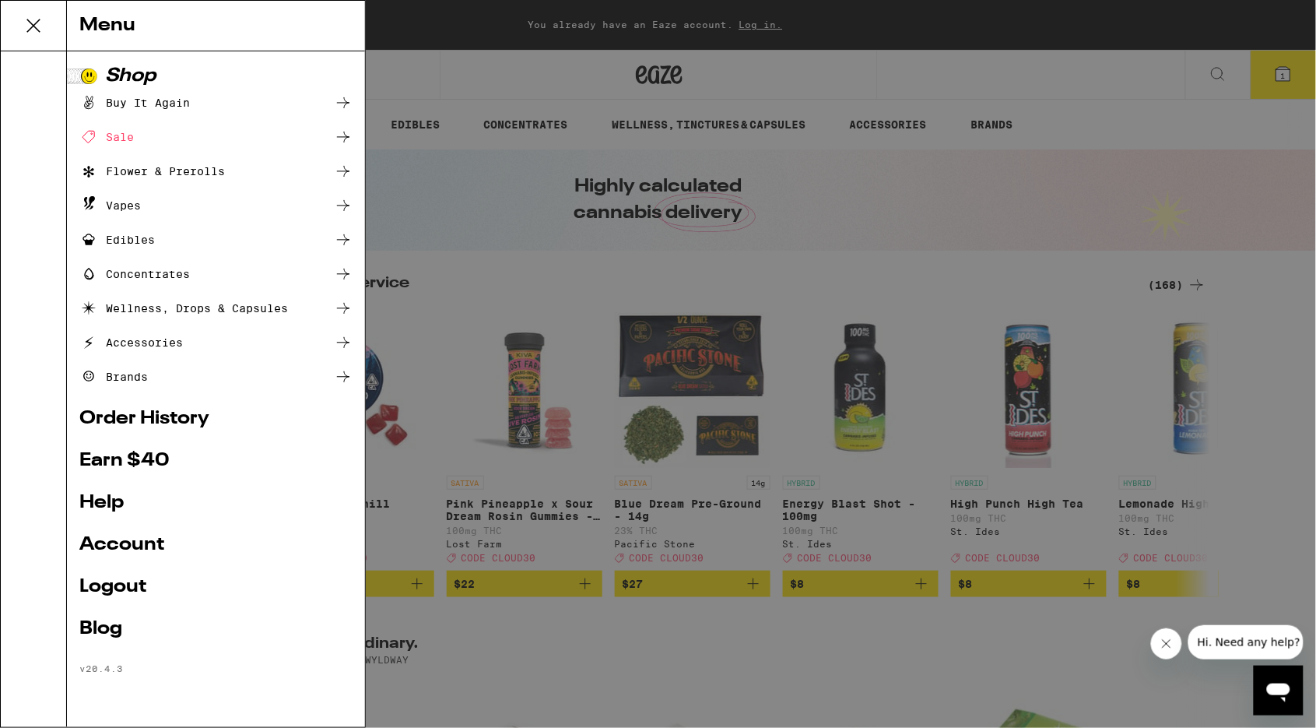
click at [213, 398] on ul "Shop Buy It Again Sale Flower & Prerolls Vapes Edibles Concentrates Wellness, D…" at bounding box center [215, 370] width 273 height 607
click at [175, 424] on link "Order History" at bounding box center [215, 418] width 273 height 19
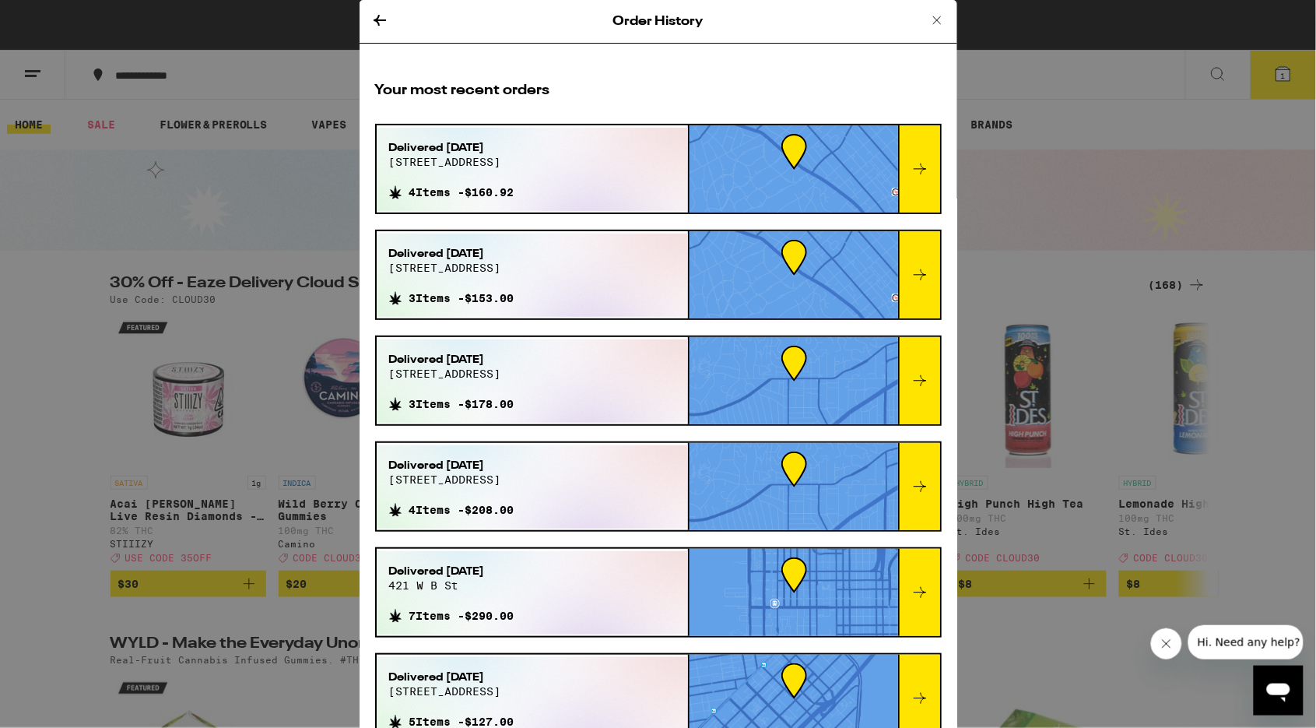
drag, startPoint x: 482, startPoint y: 192, endPoint x: 544, endPoint y: 192, distance: 62.3
click at [546, 192] on div "Delivered Sep 25, 2025 20 hilltop rd 4 Items - $160.92" at bounding box center [533, 169] width 312 height 83
drag, startPoint x: 479, startPoint y: 291, endPoint x: 567, endPoint y: 298, distance: 88.2
click at [567, 298] on div "Delivered Sep 24, 2025 20 hilltop rd 3 Items - $153.00" at bounding box center [533, 275] width 312 height 83
drag, startPoint x: 480, startPoint y: 399, endPoint x: 578, endPoint y: 399, distance: 97.3
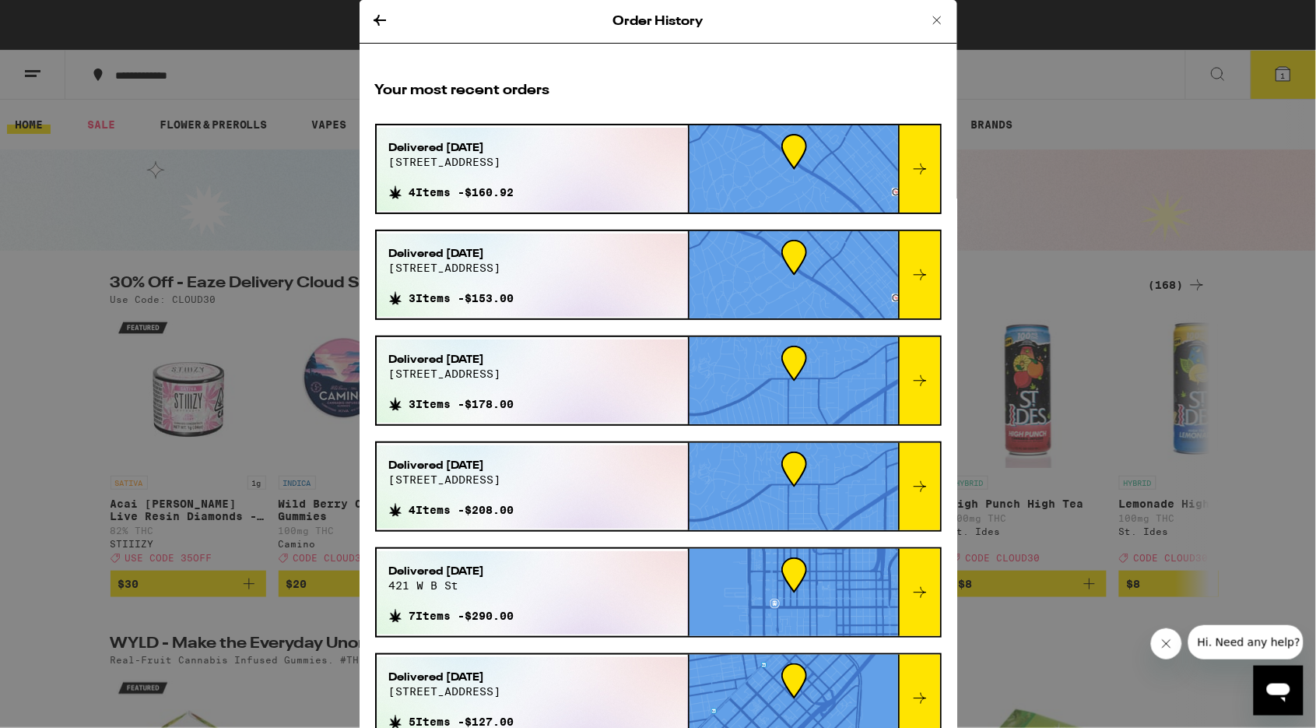
click at [578, 399] on div "Delivered Oct 2, 2021 9040 w sunset blvd 3 Items - $178.00" at bounding box center [533, 380] width 312 height 83
drag, startPoint x: 442, startPoint y: 355, endPoint x: 587, endPoint y: 569, distance: 258.4
click at [587, 569] on div "Your most recent orders Delivered Sep 25, 2025 20 hilltop rd 4 Items - $160.92 …" at bounding box center [659, 419] width 598 height 709
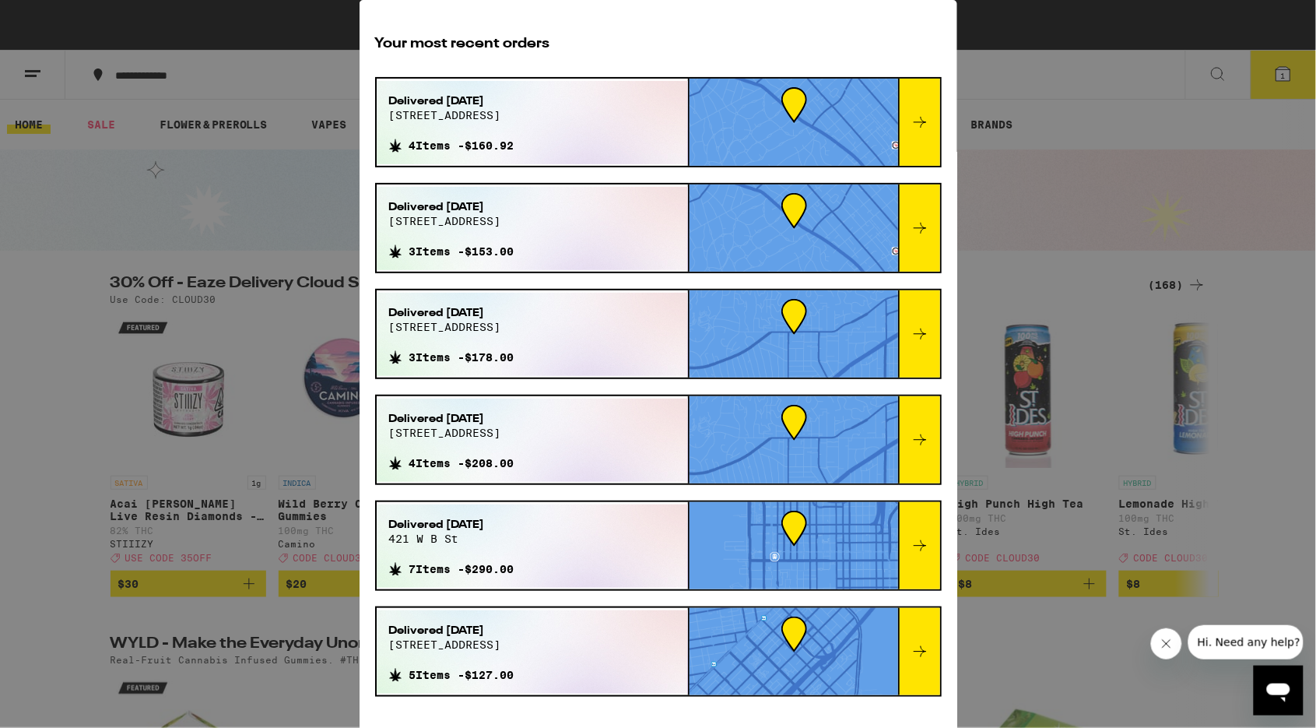
scroll to position [44, 0]
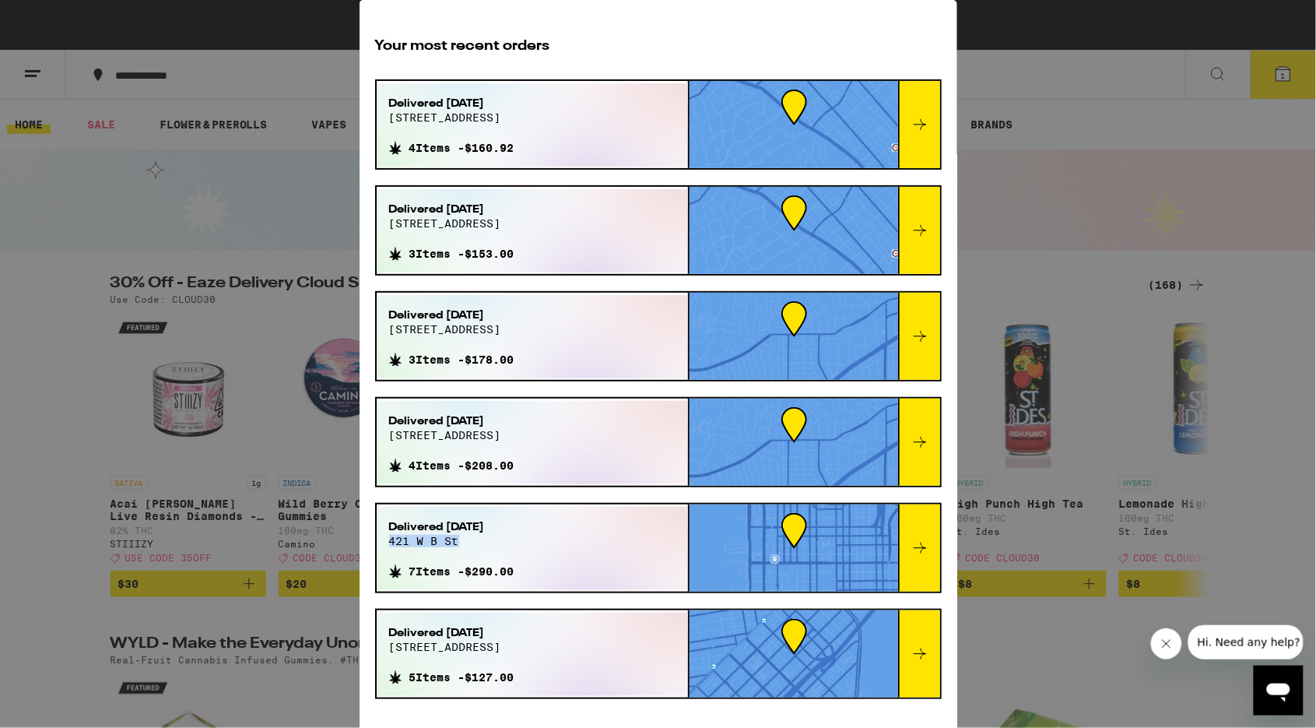
drag, startPoint x: 392, startPoint y: 539, endPoint x: 466, endPoint y: 539, distance: 74.7
click at [466, 539] on span "421 w b st" at bounding box center [451, 541] width 125 height 12
click at [458, 539] on span "421 w b st" at bounding box center [451, 541] width 125 height 12
drag, startPoint x: 392, startPoint y: 431, endPoint x: 500, endPoint y: 431, distance: 107.4
click at [500, 431] on span "9040 w sunset blvd" at bounding box center [451, 435] width 125 height 12
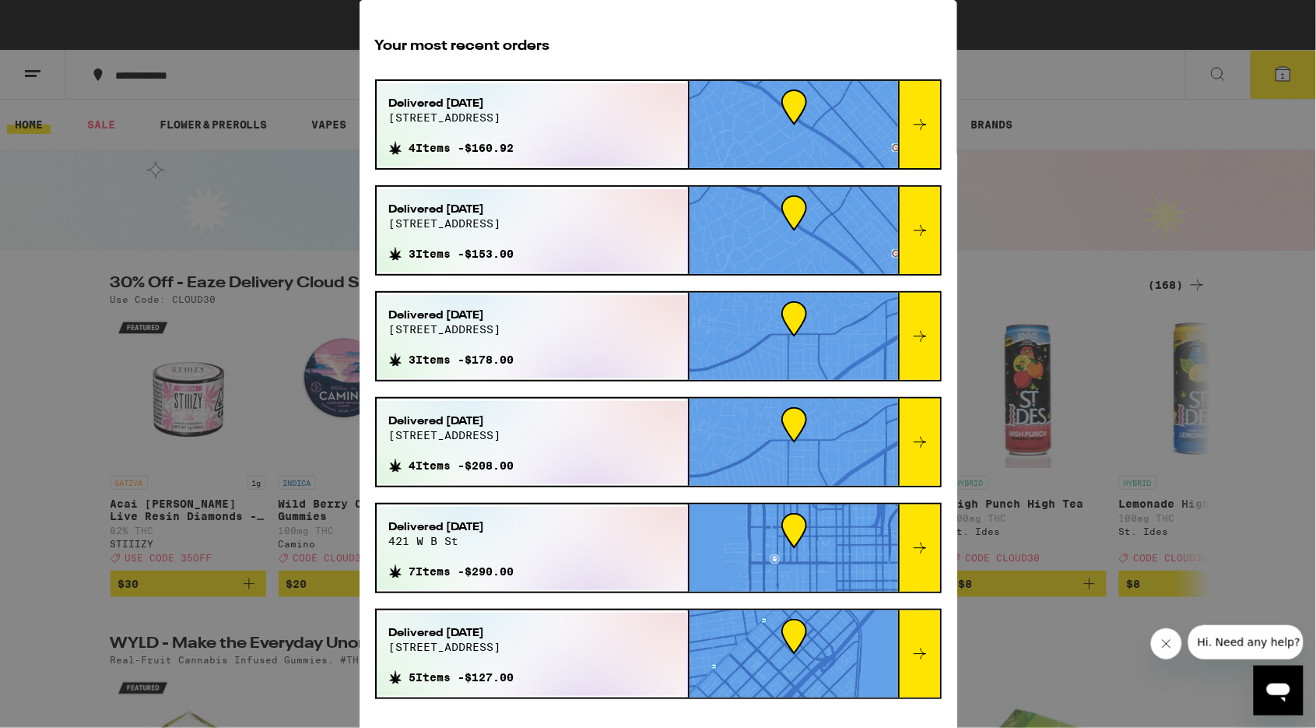
click at [919, 540] on icon at bounding box center [920, 548] width 19 height 19
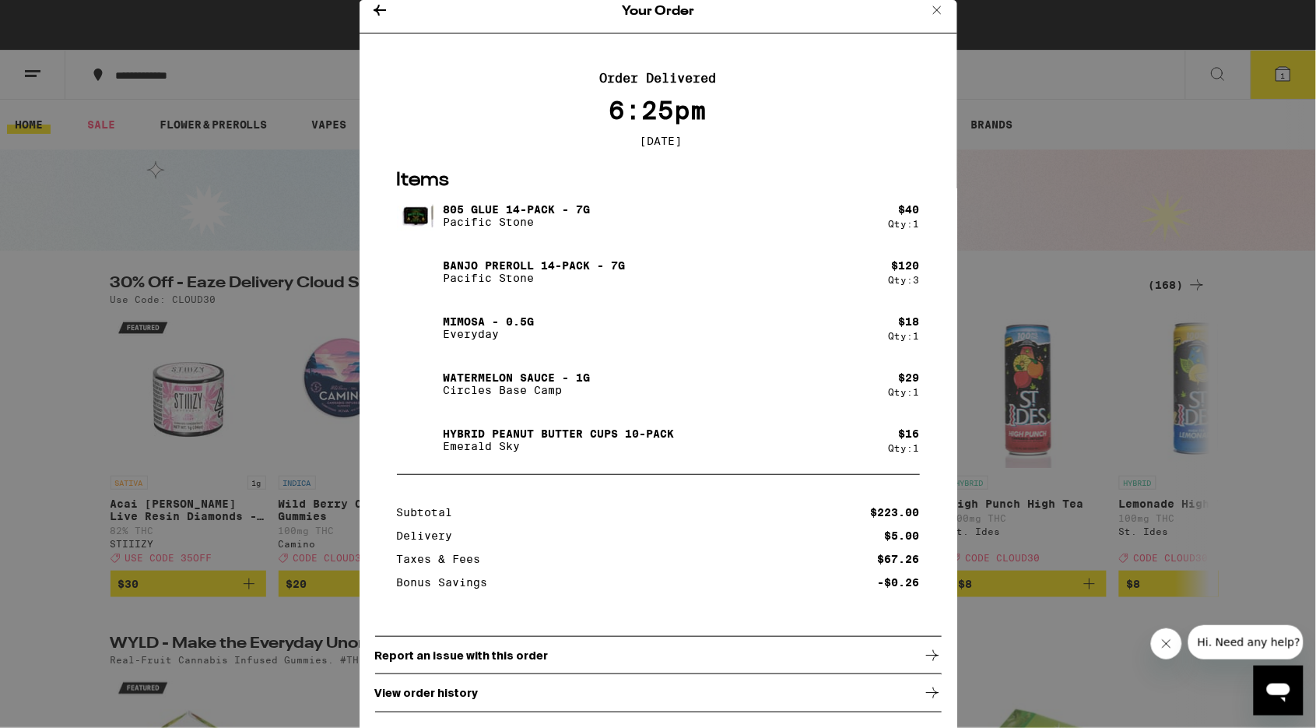
scroll to position [12, 0]
drag, startPoint x: 473, startPoint y: 321, endPoint x: 510, endPoint y: 323, distance: 36.7
click at [510, 323] on p "Mimosa - 0.5g" at bounding box center [489, 321] width 91 height 12
click at [542, 273] on p "Pacific Stone" at bounding box center [535, 278] width 182 height 12
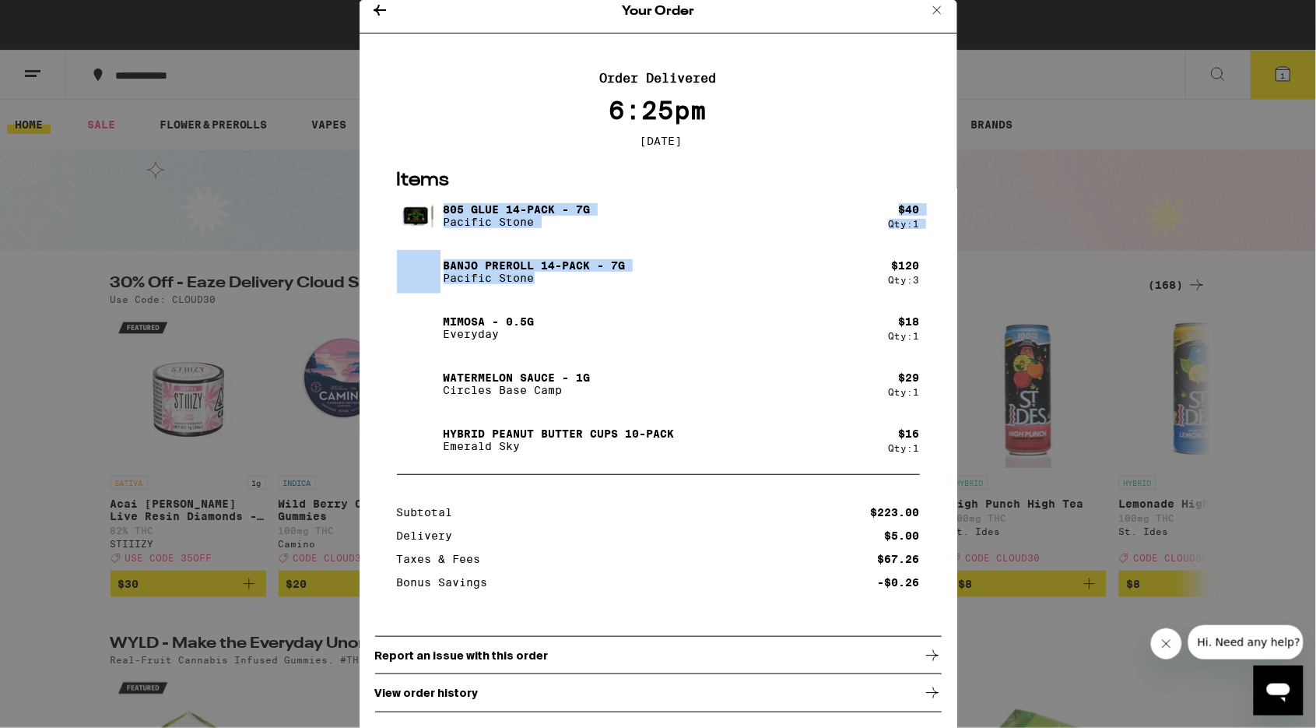
drag, startPoint x: 442, startPoint y: 210, endPoint x: 609, endPoint y: 276, distance: 179.2
click at [609, 277] on div "805 Glue 14-Pack - 7g Pacific Stone $ 40 Qty: 1 Banjo Preroll 14-Pack - 7g Paci…" at bounding box center [658, 328] width 523 height 268
click at [609, 276] on p "Pacific Stone" at bounding box center [535, 278] width 182 height 12
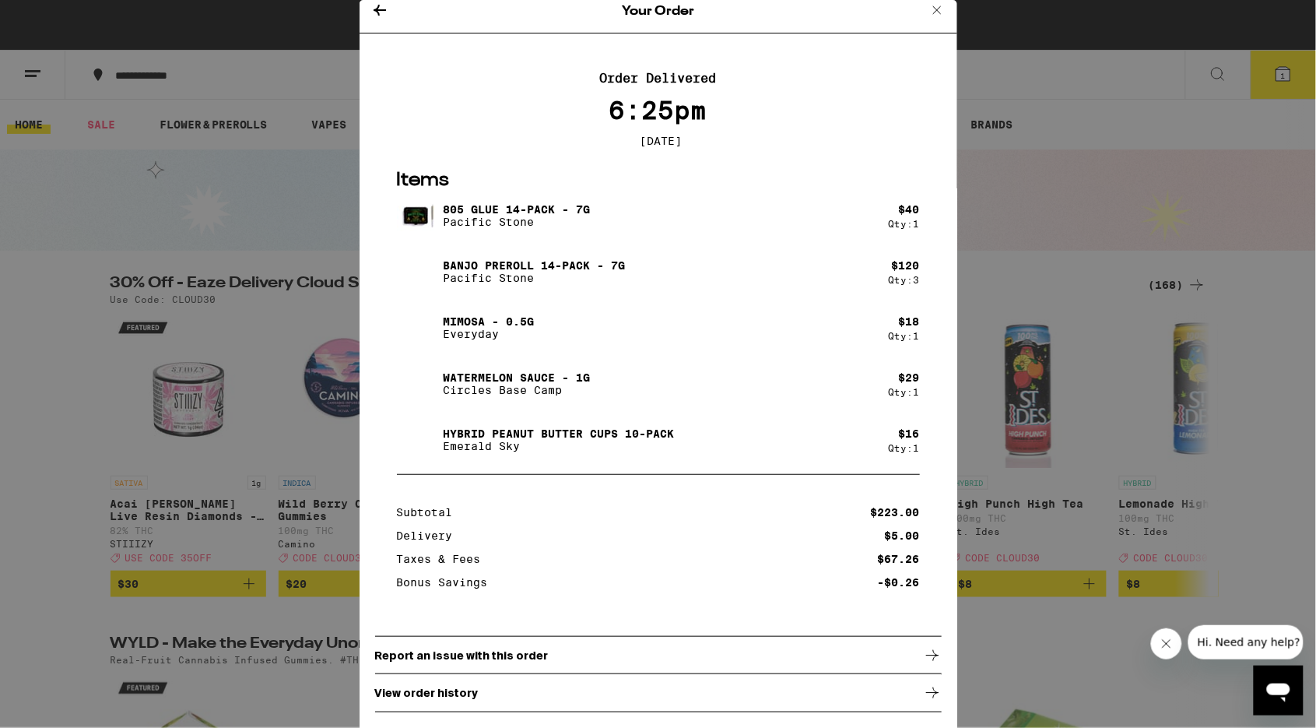
click at [556, 442] on p "Emerald Sky" at bounding box center [559, 446] width 231 height 12
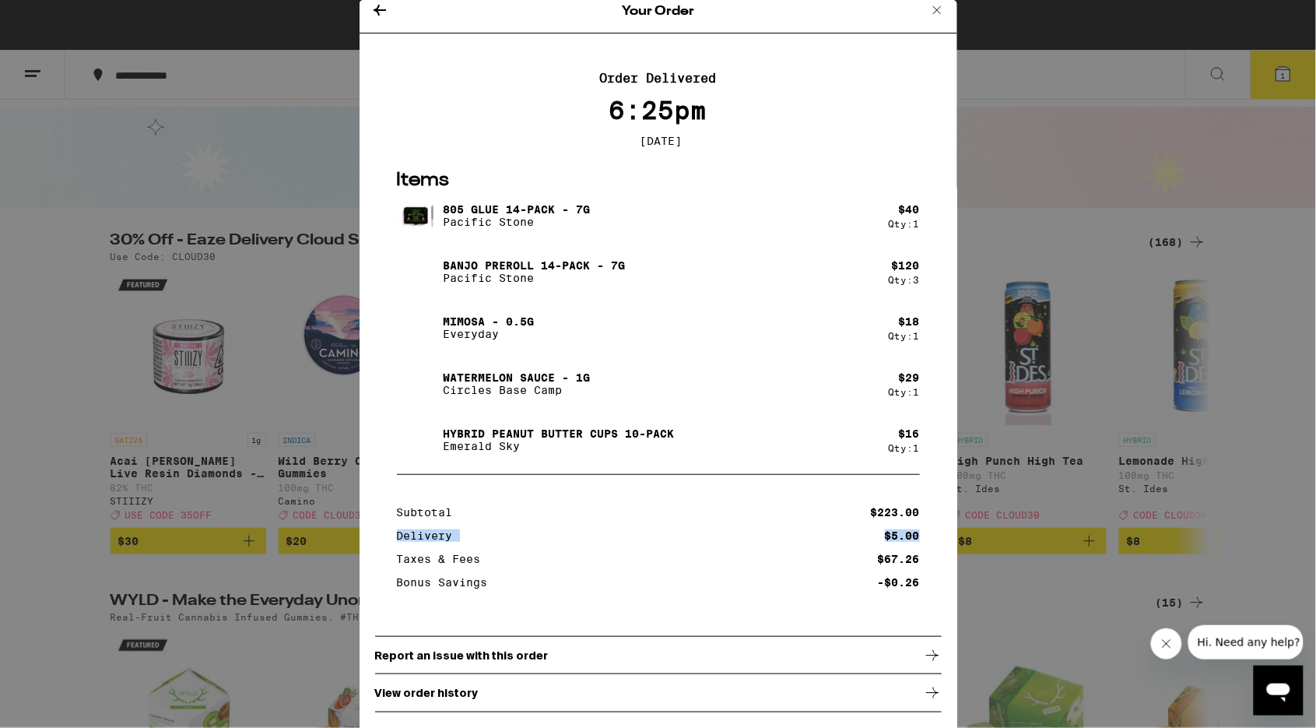
drag, startPoint x: 397, startPoint y: 538, endPoint x: 922, endPoint y: 542, distance: 524.7
click at [922, 542] on section "Subtotal $223.00 Delivery $5.00 Taxes & Fees $67.26 Bonus Savings -$0.26" at bounding box center [658, 539] width 567 height 130
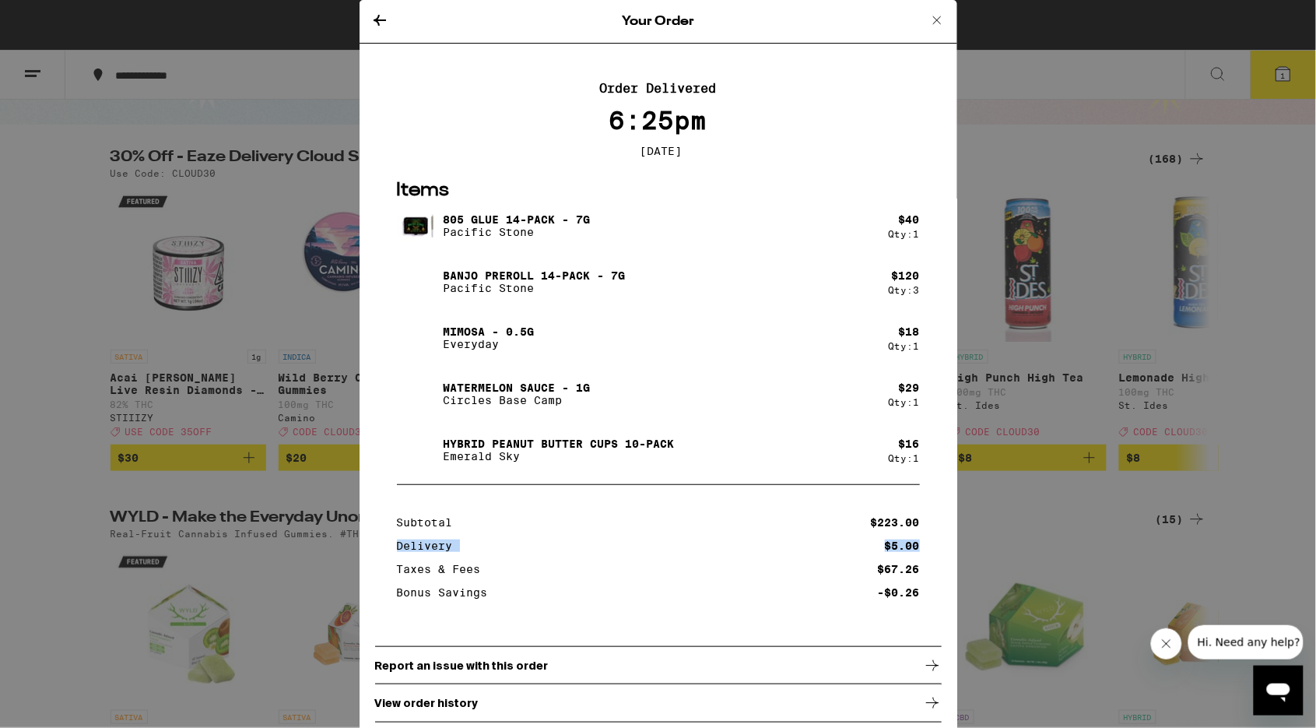
scroll to position [0, 0]
click at [374, 19] on icon at bounding box center [380, 20] width 12 height 11
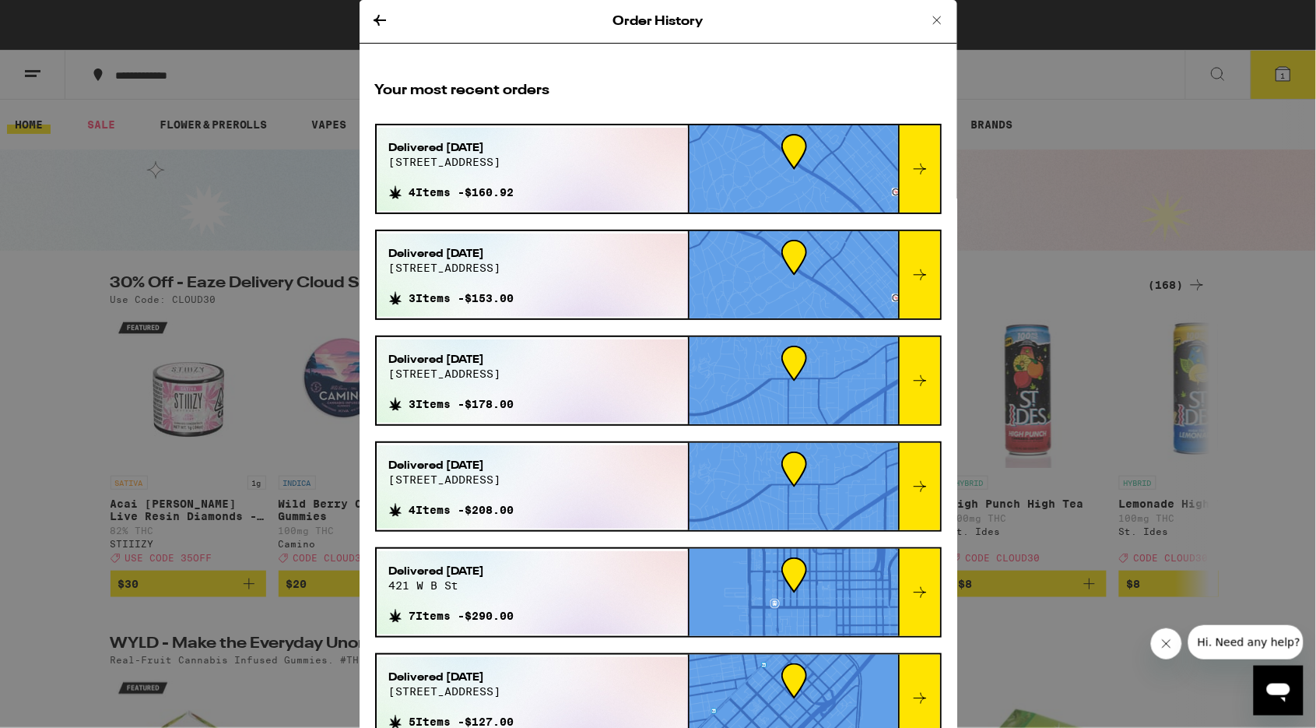
click at [458, 720] on span "5 Items - $127.00" at bounding box center [461, 721] width 105 height 12
click at [925, 715] on div at bounding box center [919, 698] width 42 height 87
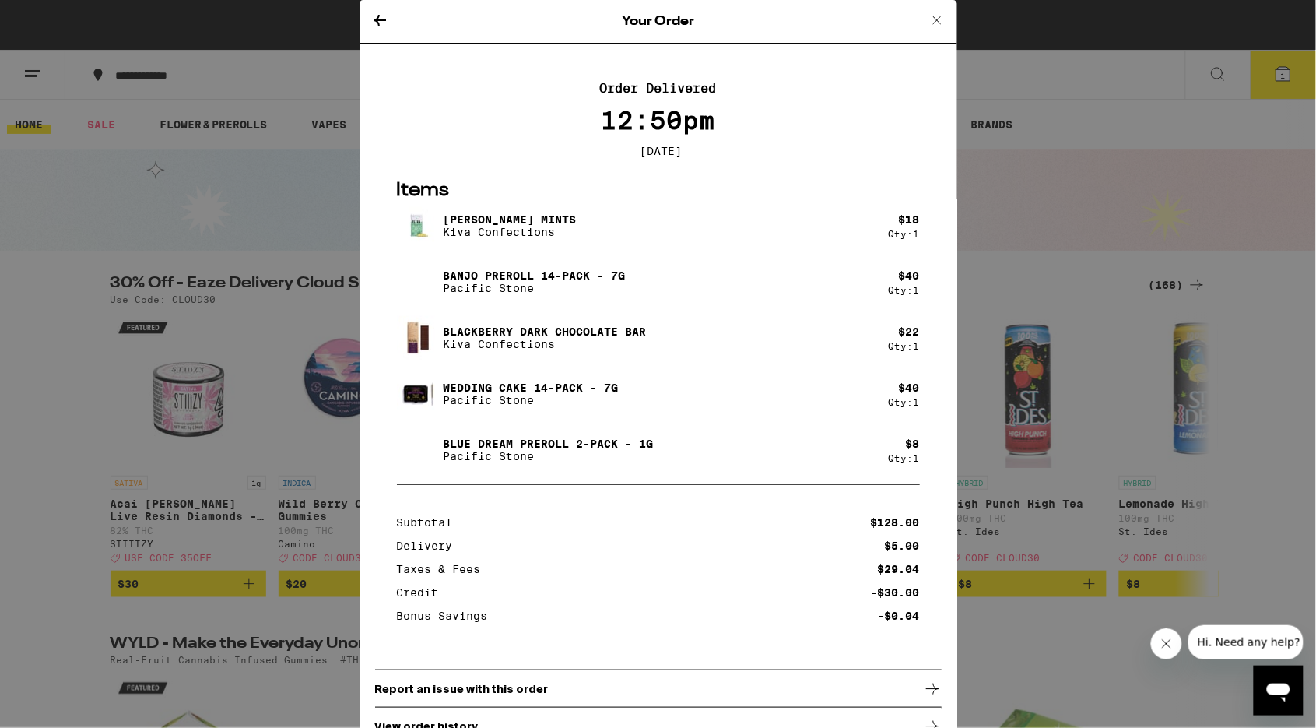
click at [1046, 220] on div "Your Order Order Delivered 12:50pm Sep 26, 2021 Items Petra Moroccan Mints Kiva…" at bounding box center [658, 364] width 1316 height 728
click at [937, 19] on icon at bounding box center [937, 20] width 8 height 8
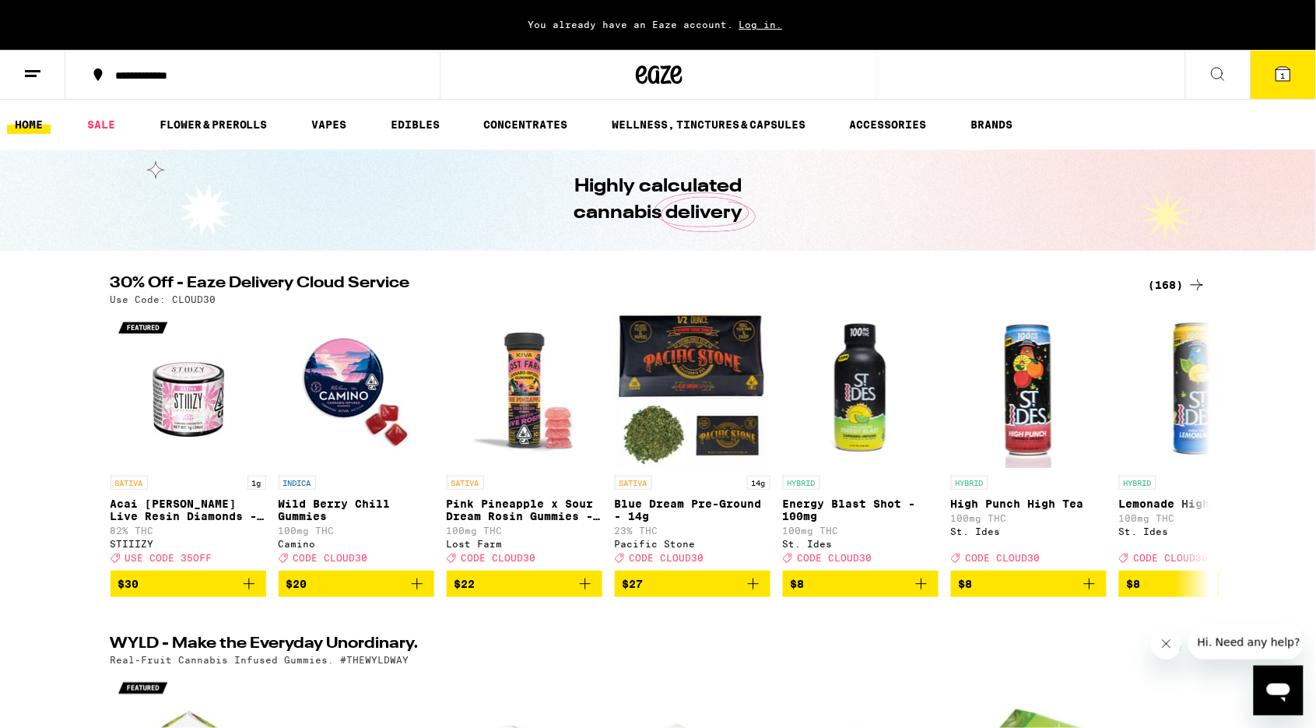
click at [29, 377] on div "30% Off - Eaze Delivery Cloud Service (168) Use Code: CLOUD30 SATIVA 1g Acai Be…" at bounding box center [658, 436] width 1316 height 321
